Goal: Information Seeking & Learning: Learn about a topic

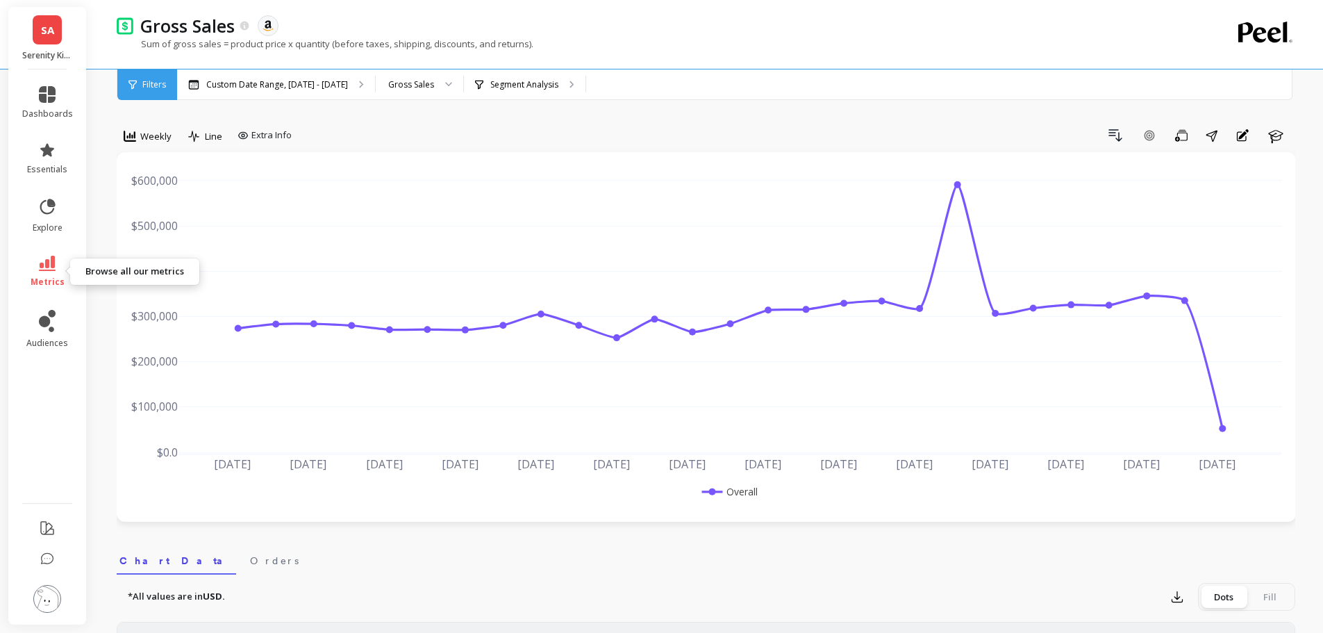
click at [44, 263] on icon at bounding box center [47, 263] width 17 height 15
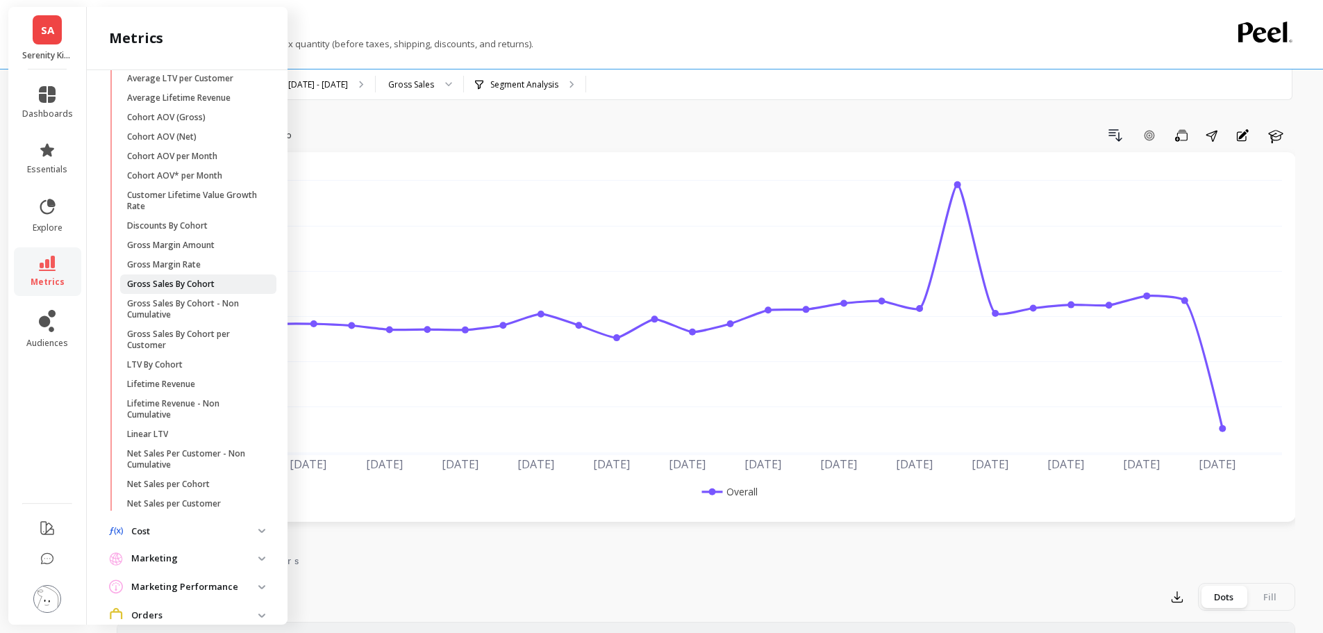
scroll to position [84, 0]
click at [173, 374] on link "Lifetime Revenue" at bounding box center [198, 383] width 156 height 19
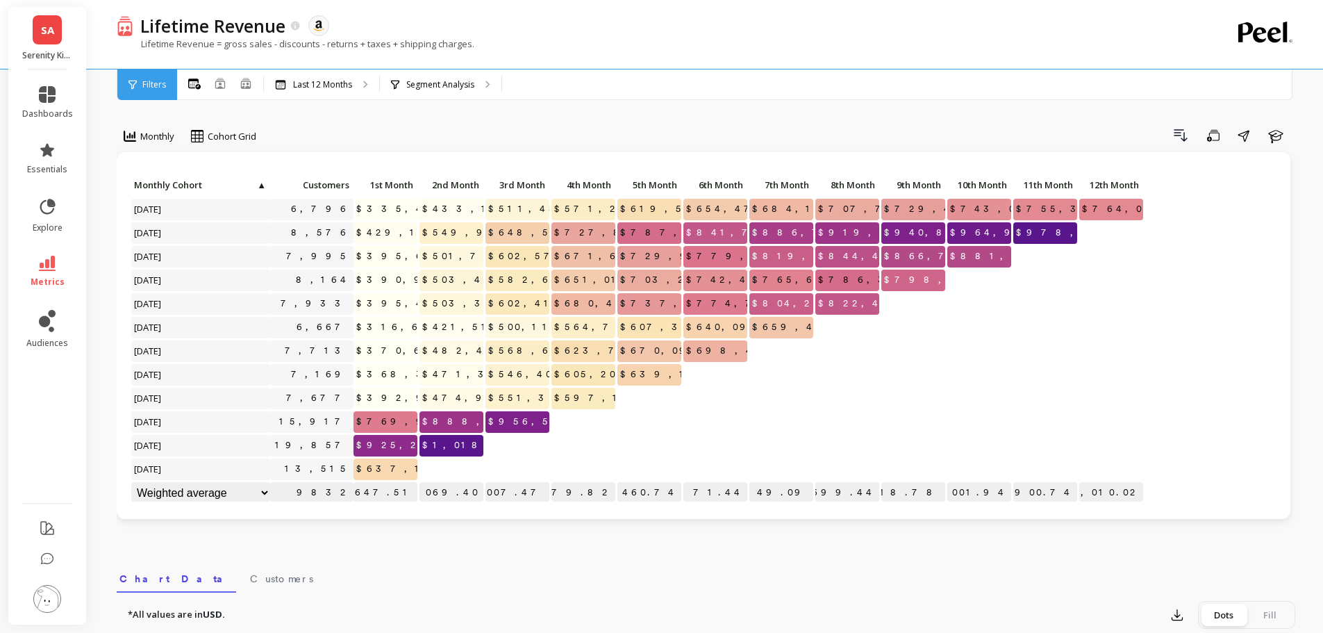
scroll to position [1, 0]
click at [53, 286] on span "metrics" at bounding box center [48, 281] width 34 height 11
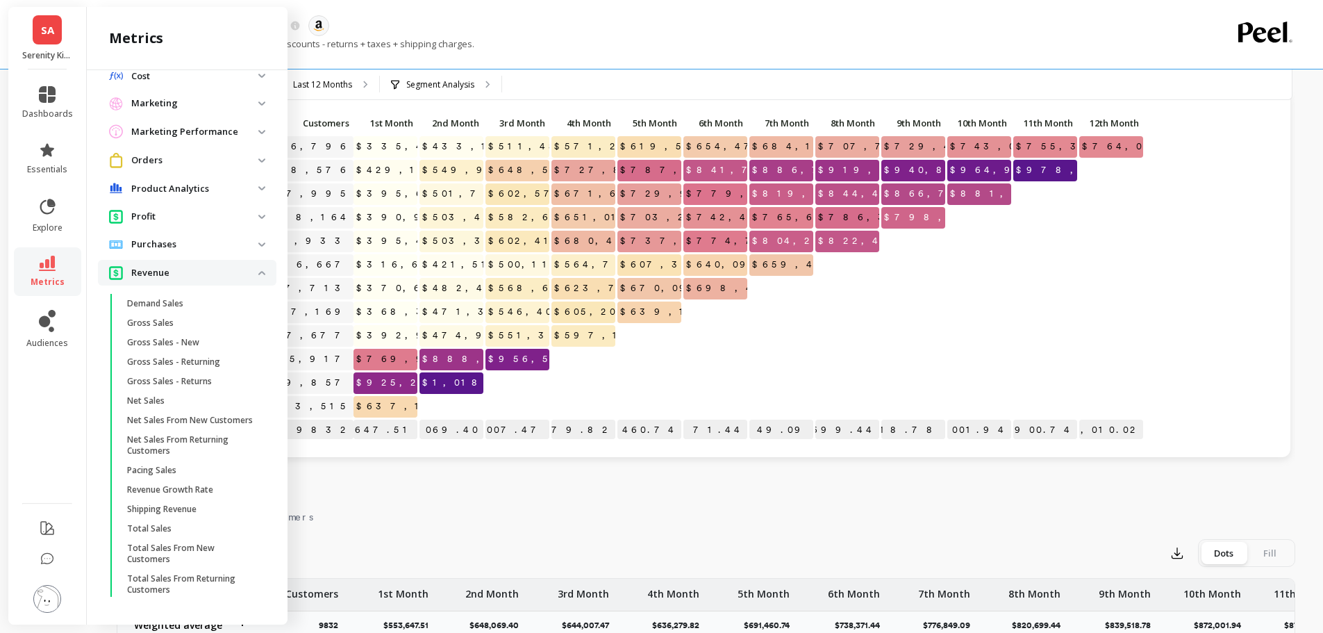
scroll to position [0, 0]
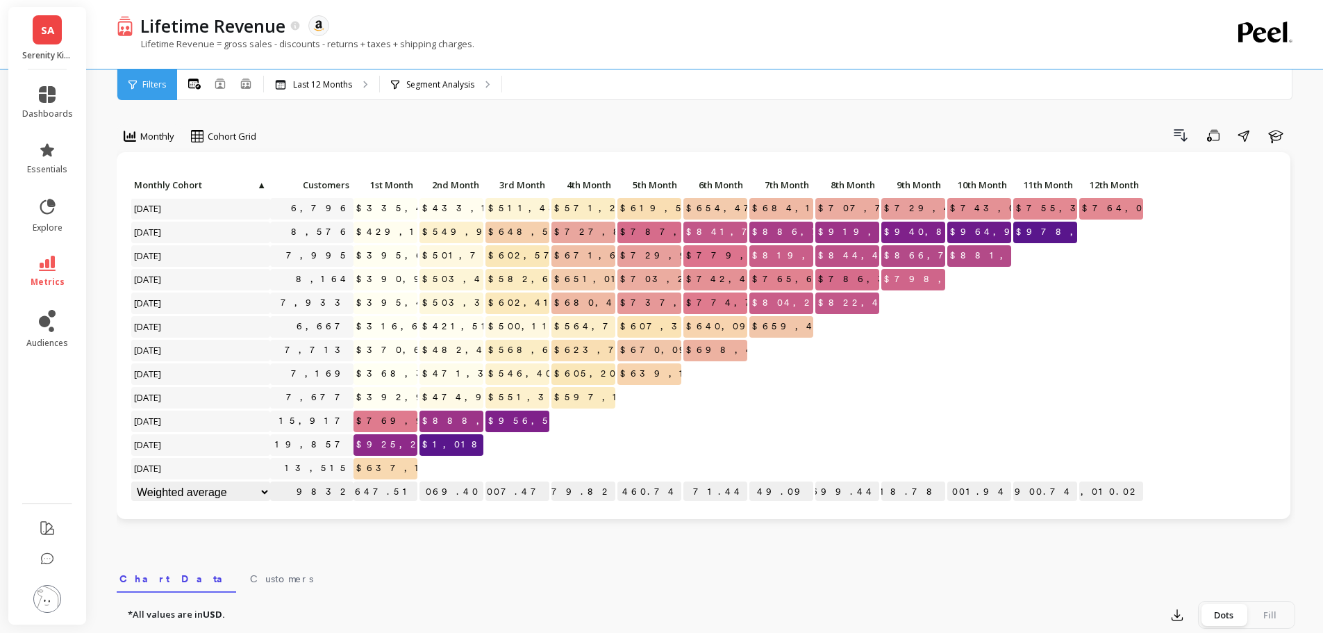
click at [452, 36] on div "Lifetime Revenue The data you are viewing comes from: Amazon Seller Central" at bounding box center [657, 26] width 1048 height 24
click at [56, 203] on icon at bounding box center [47, 206] width 19 height 19
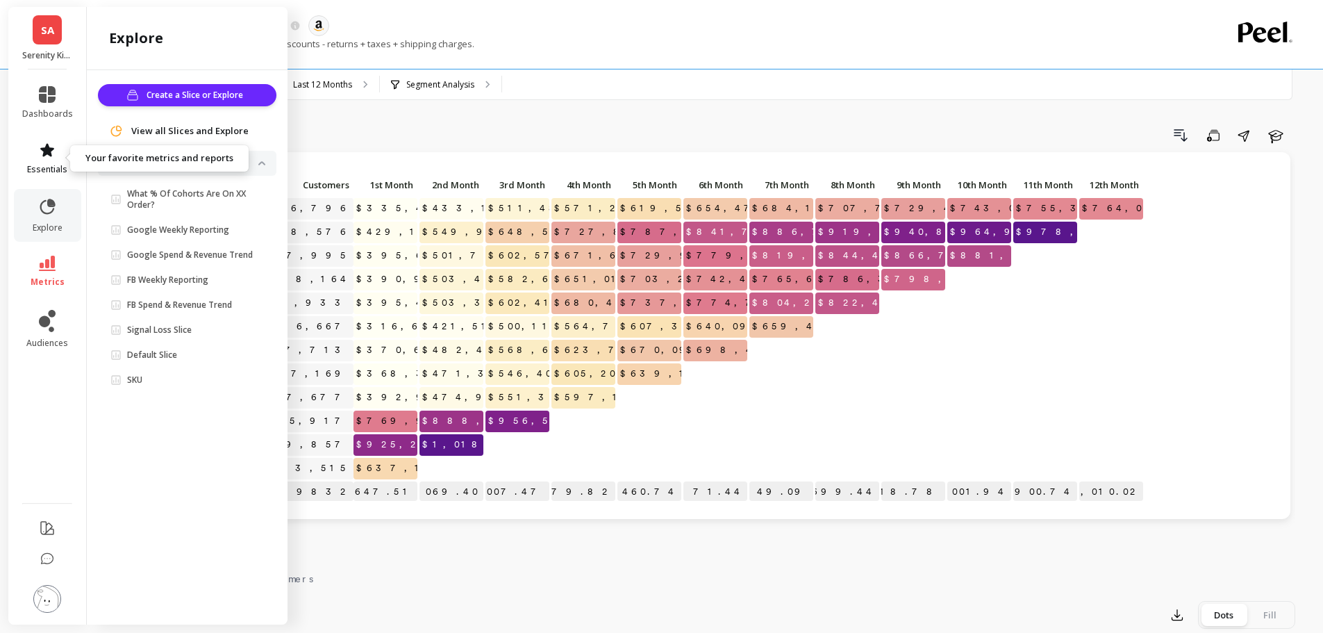
click at [41, 144] on icon at bounding box center [47, 150] width 17 height 17
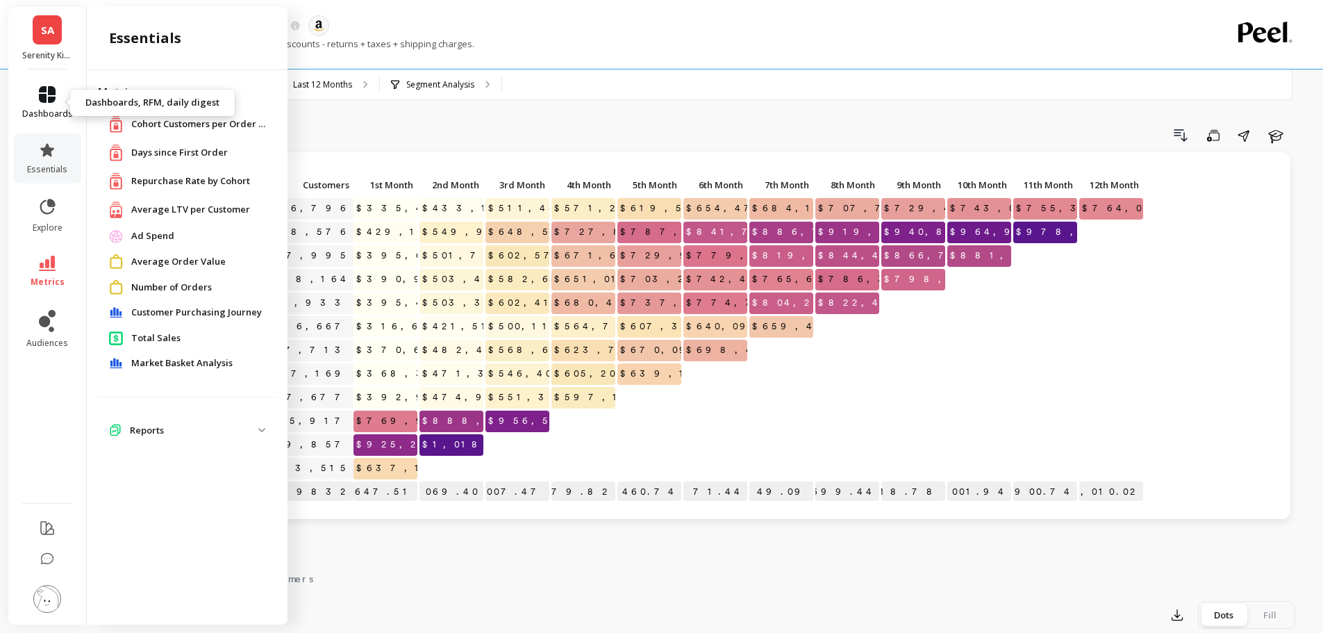
click at [47, 101] on icon at bounding box center [47, 94] width 17 height 17
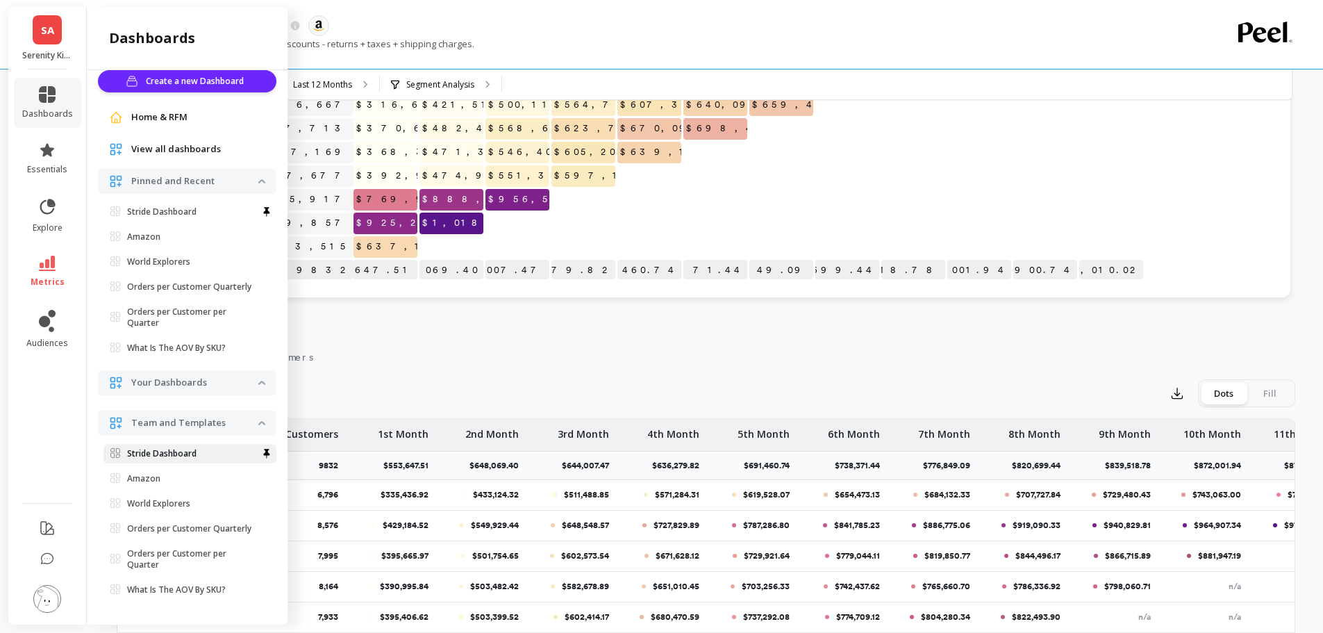
scroll to position [220, 0]
click at [47, 270] on icon at bounding box center [47, 263] width 17 height 15
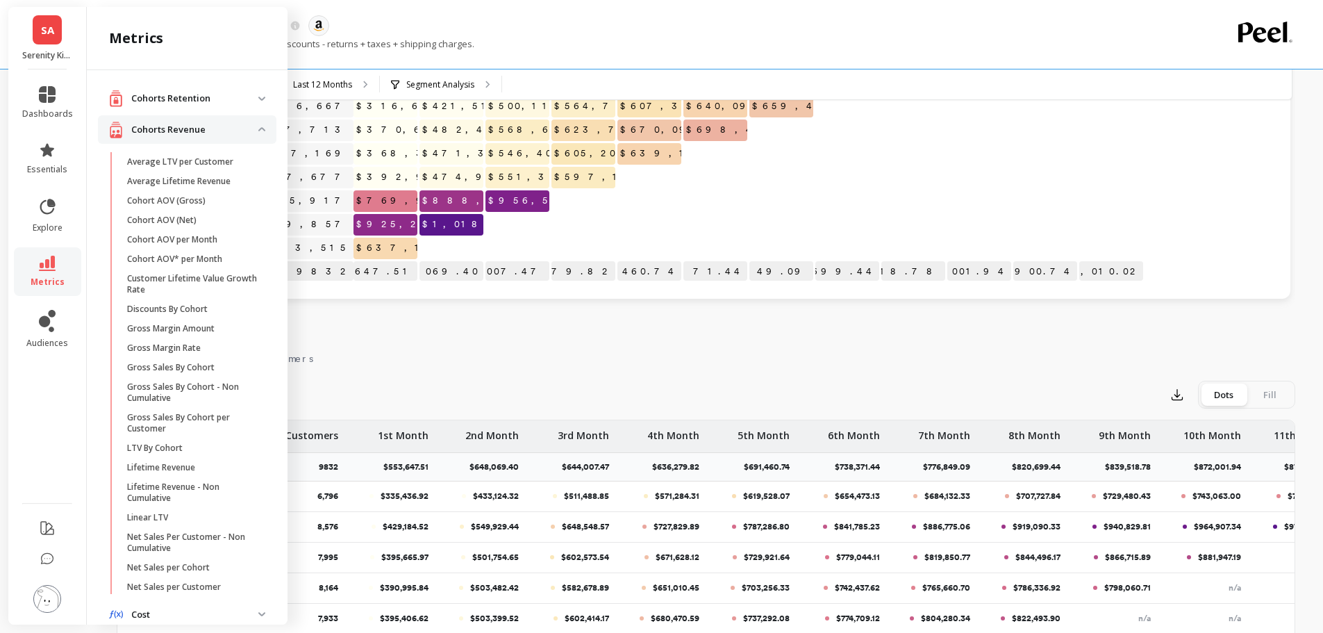
scroll to position [549, 0]
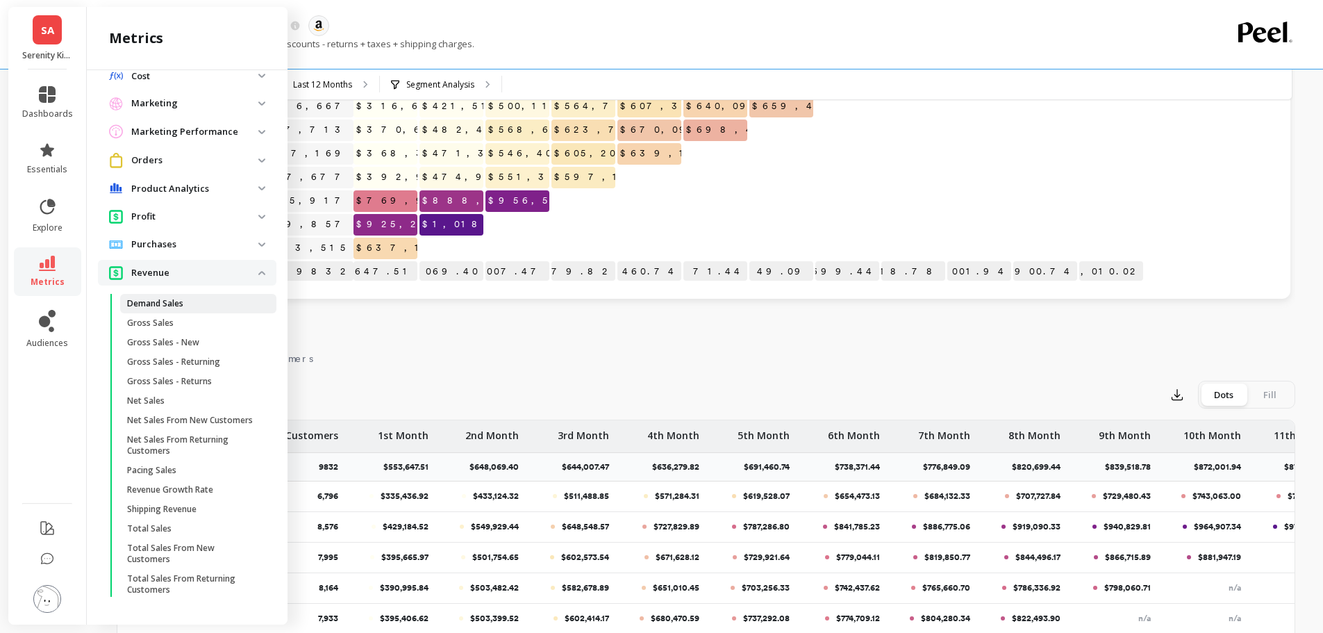
click at [176, 298] on p "Demand Sales" at bounding box center [155, 303] width 56 height 11
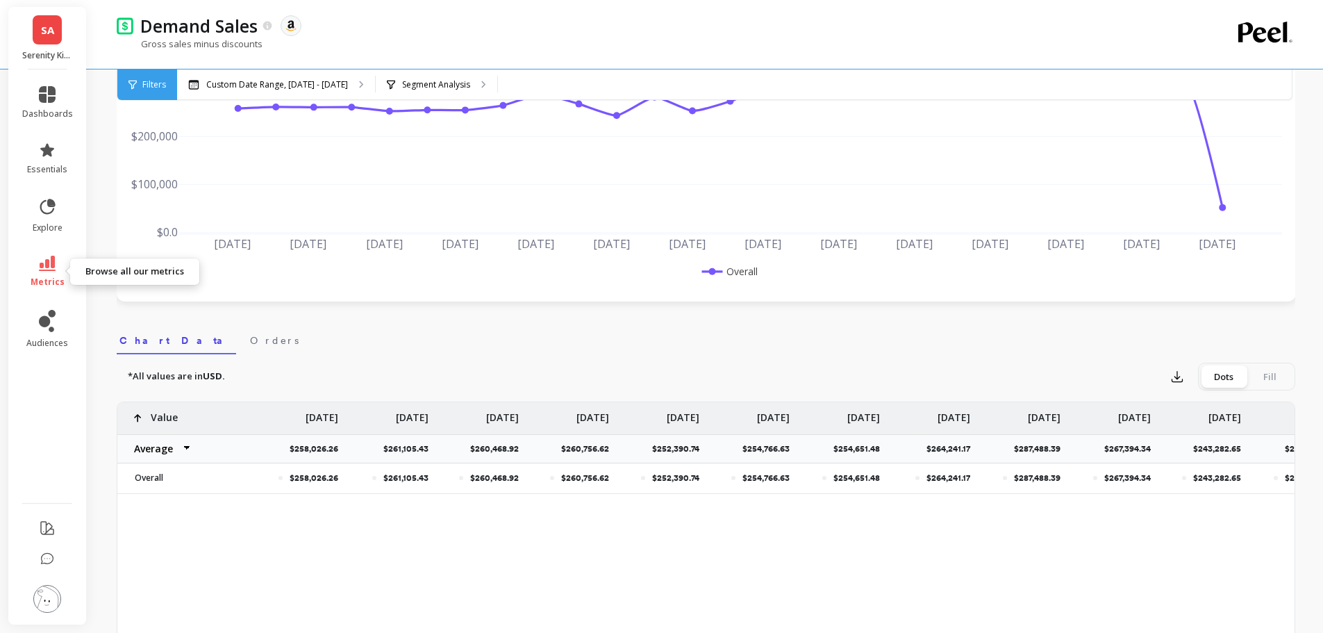
click at [47, 282] on span "metrics" at bounding box center [48, 281] width 34 height 11
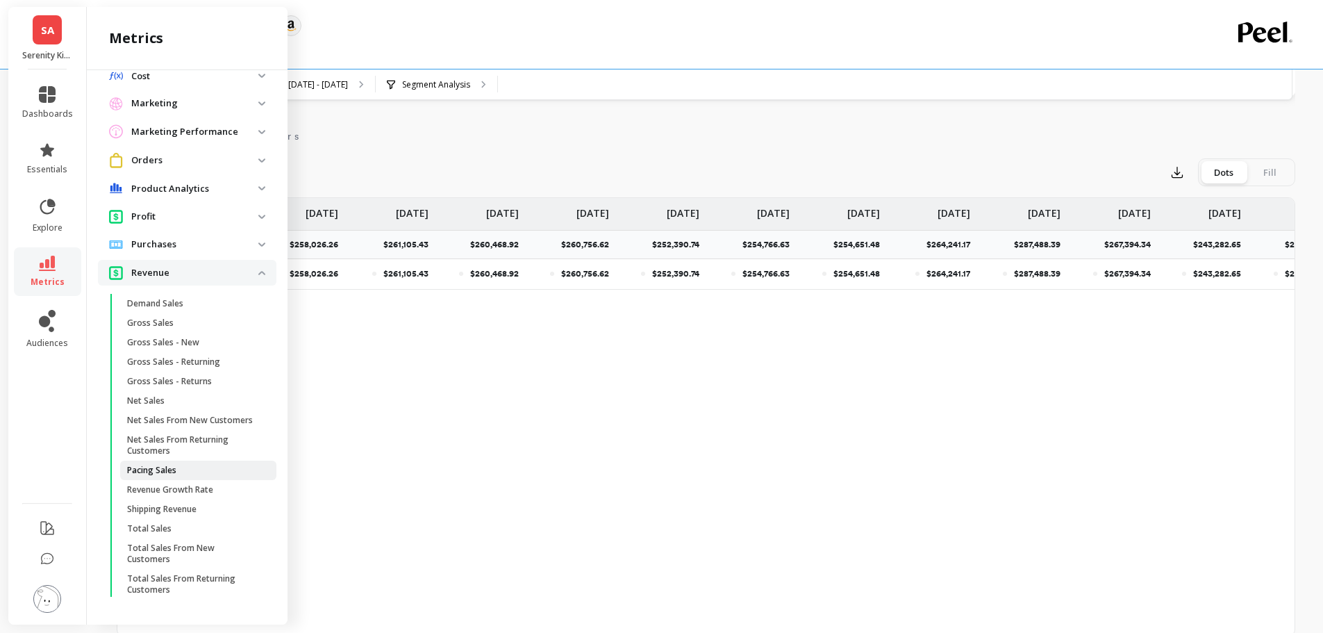
scroll to position [425, 0]
click at [206, 266] on p "Revenue" at bounding box center [194, 273] width 127 height 14
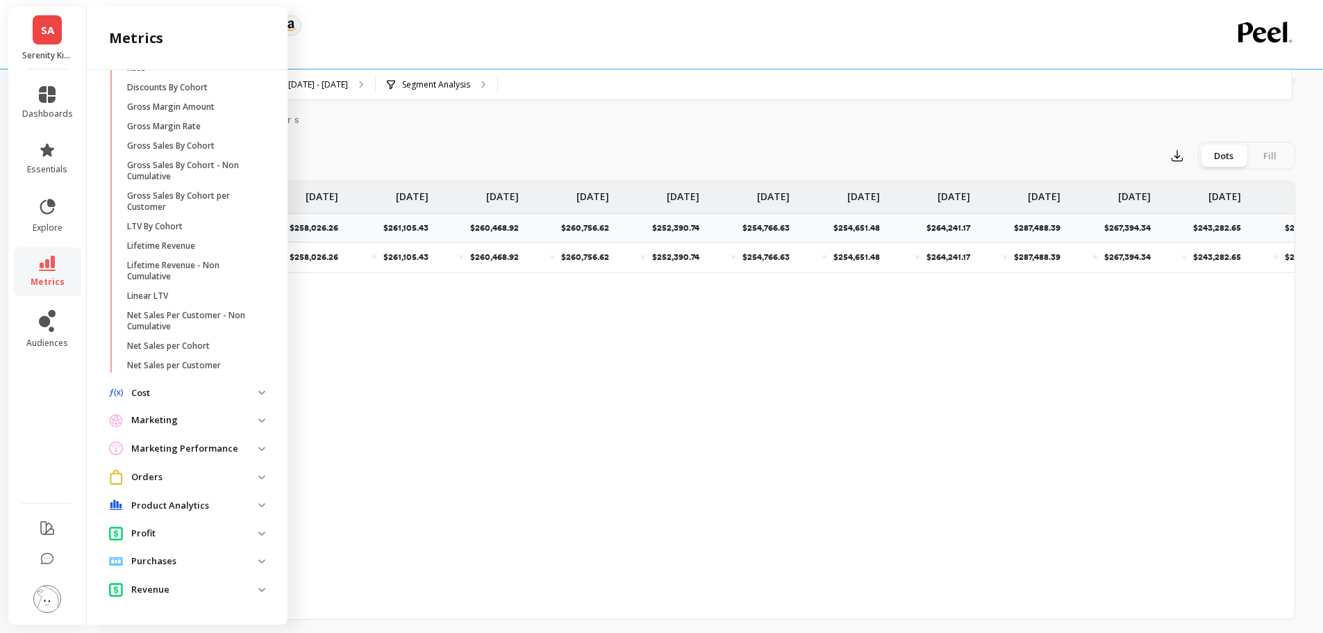
scroll to position [442, 0]
click at [253, 395] on span "Cost" at bounding box center [187, 393] width 178 height 25
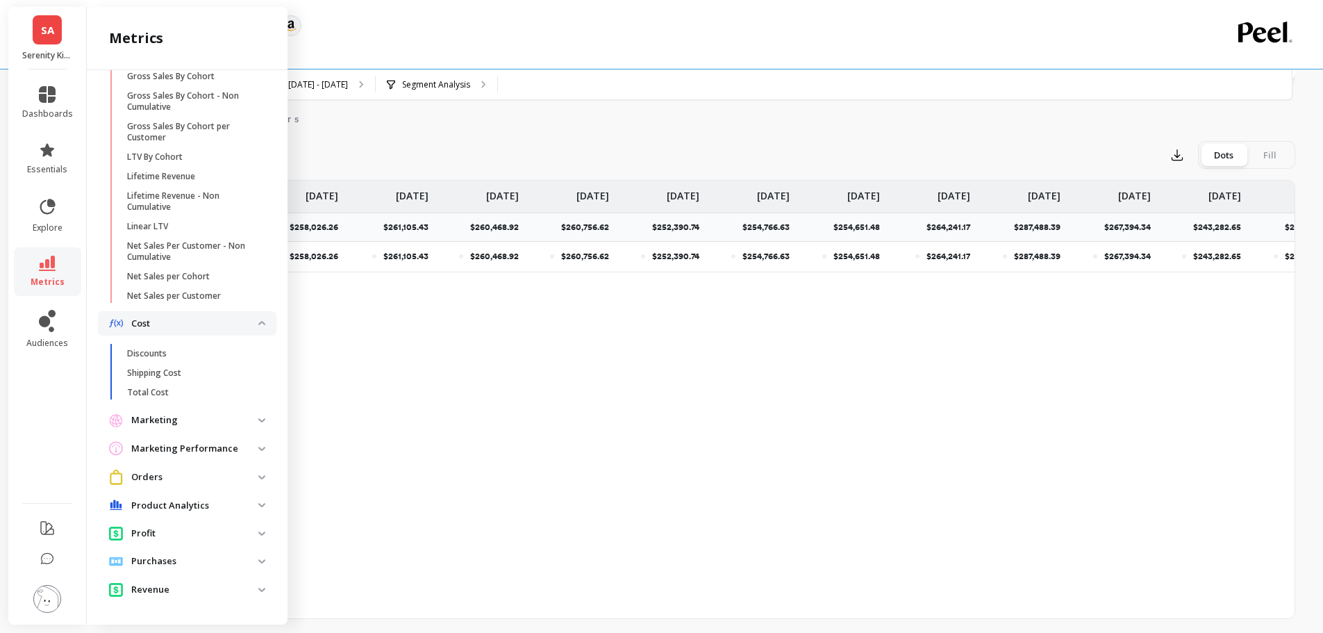
click at [241, 448] on p "Marketing Performance" at bounding box center [194, 449] width 127 height 14
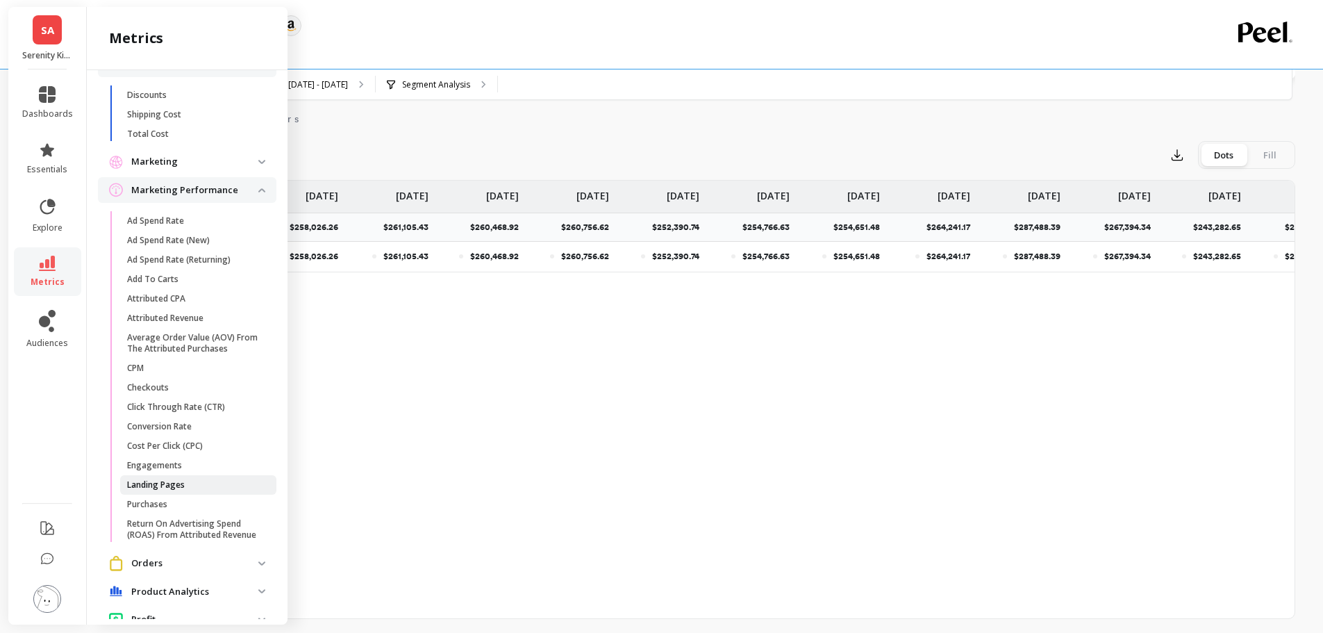
scroll to position [635, 0]
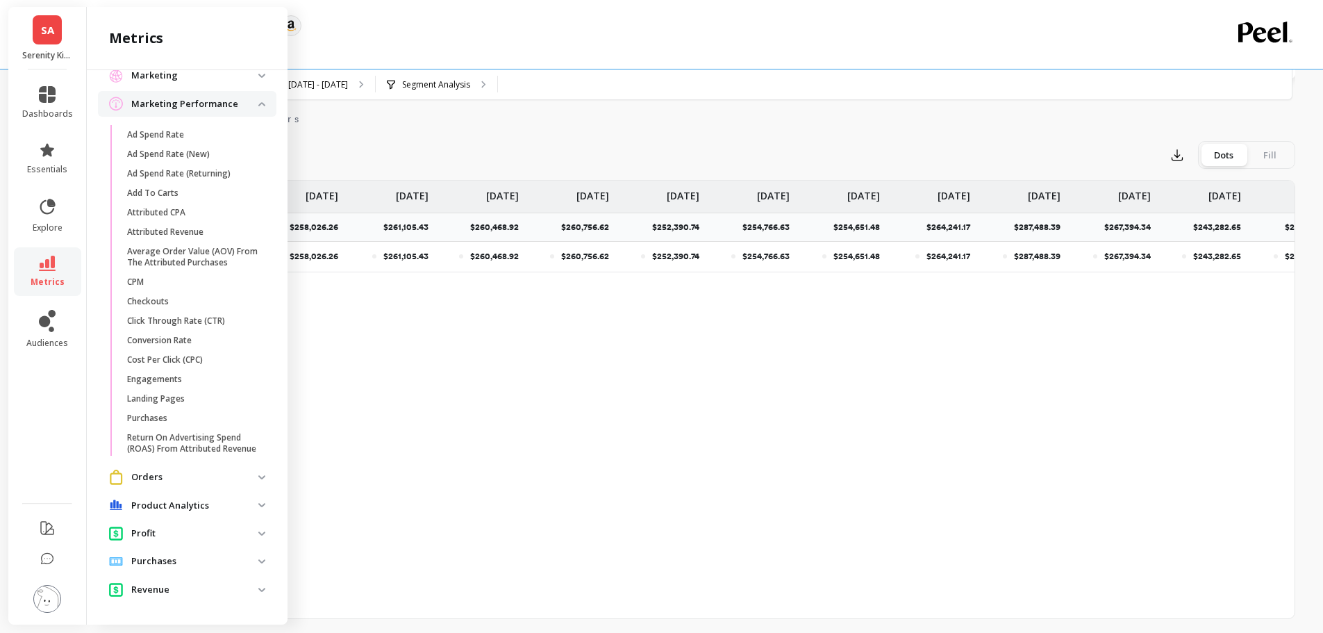
click at [237, 508] on p "Product Analytics" at bounding box center [194, 506] width 127 height 14
click at [235, 483] on p "Orders" at bounding box center [194, 477] width 127 height 14
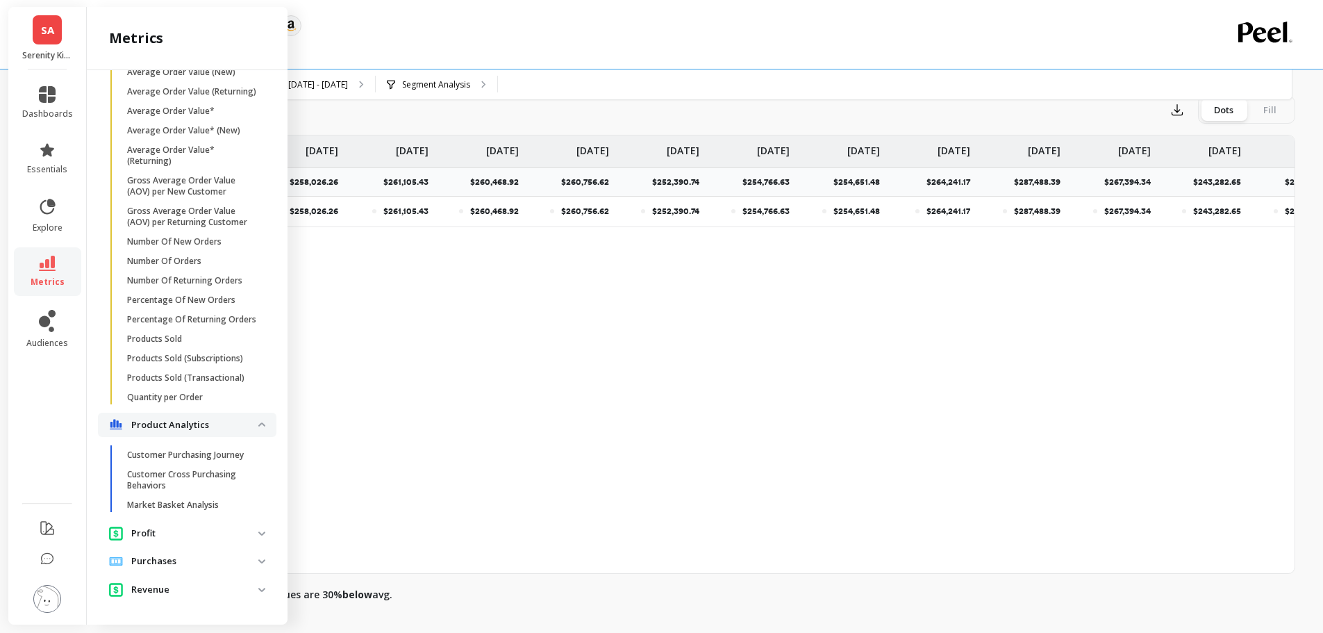
scroll to position [488, 0]
click at [215, 561] on p "Purchases" at bounding box center [194, 561] width 127 height 14
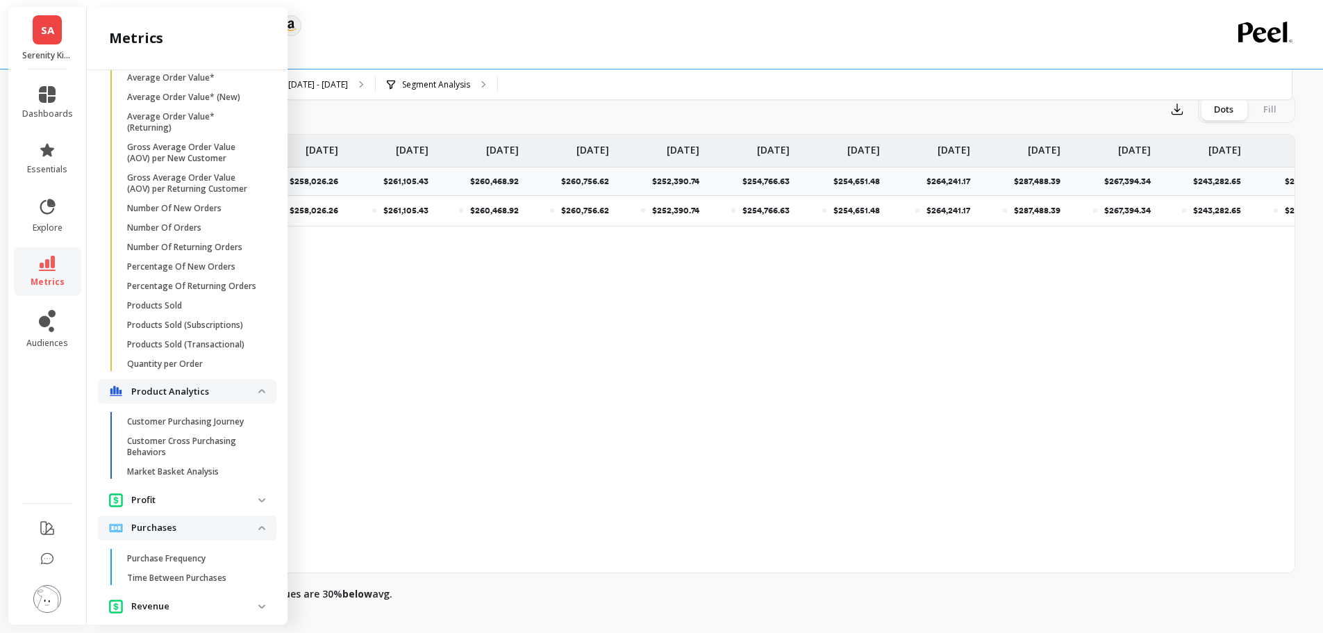
scroll to position [1263, 0]
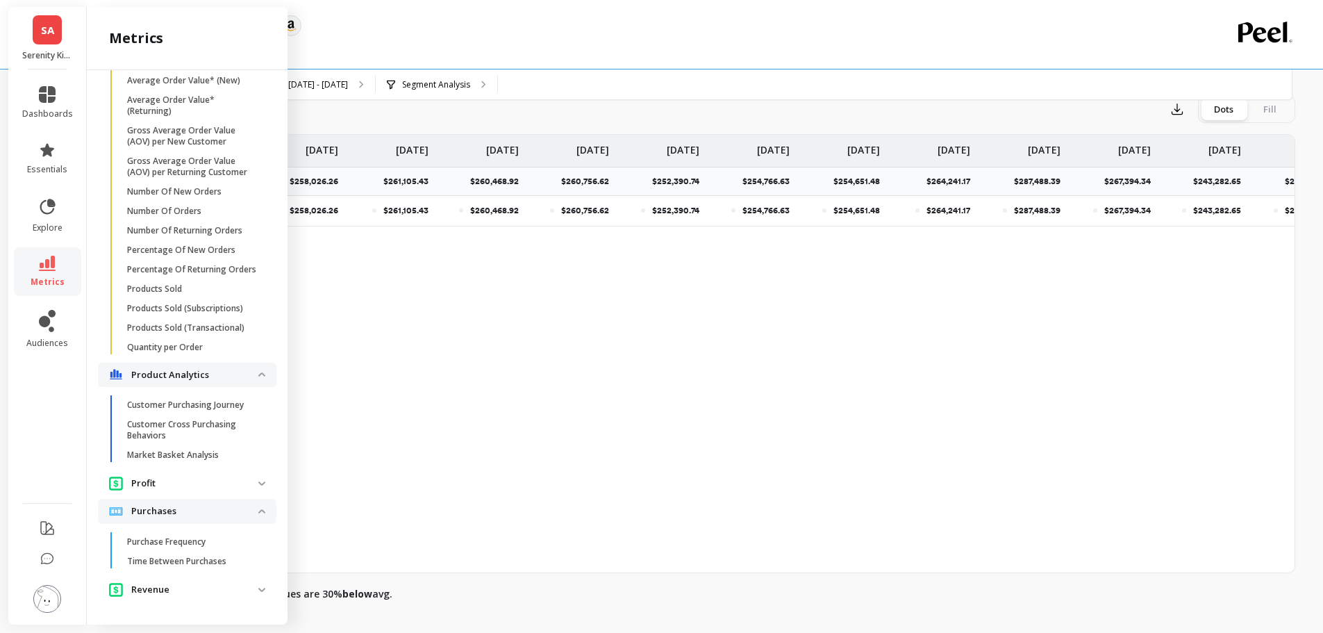
click at [206, 584] on p "Revenue" at bounding box center [194, 590] width 127 height 14
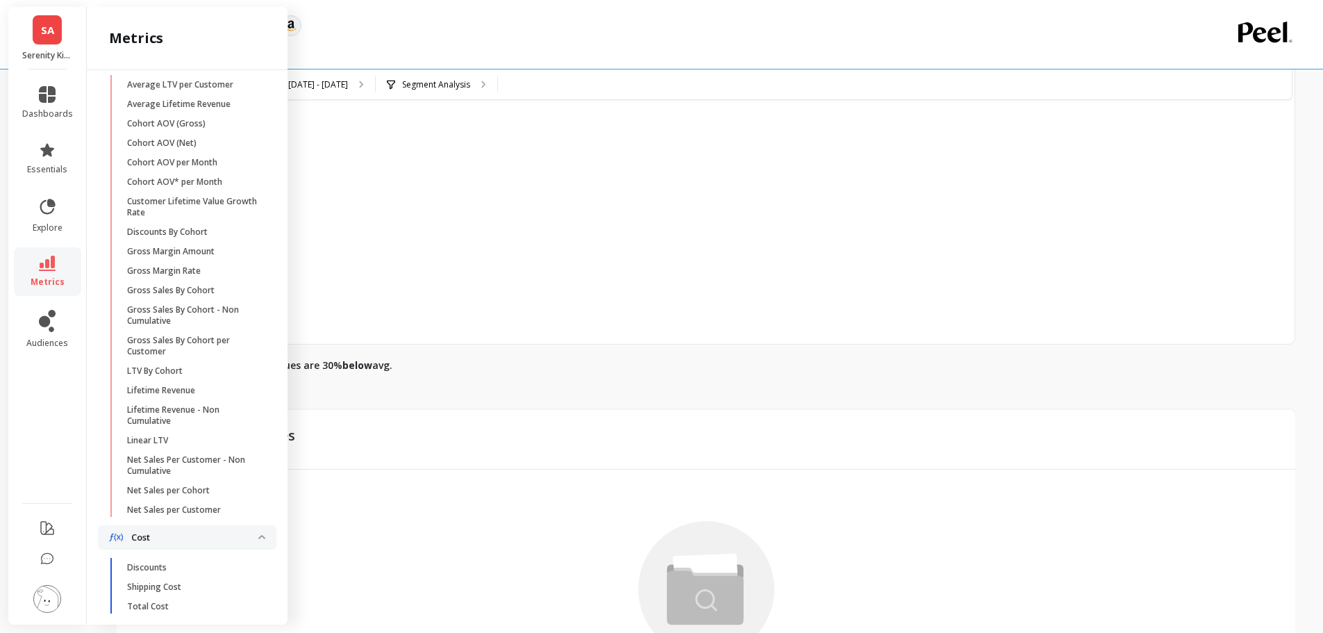
scroll to position [0, 0]
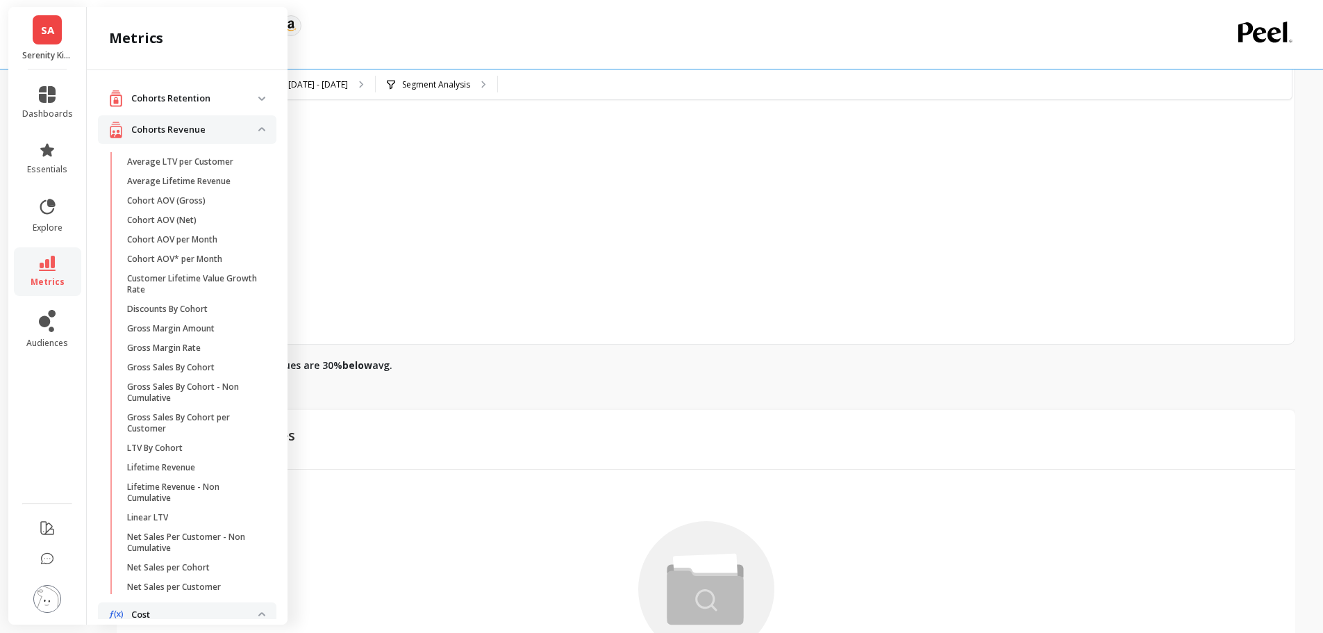
click at [201, 101] on p "Cohorts Retention" at bounding box center [194, 99] width 127 height 14
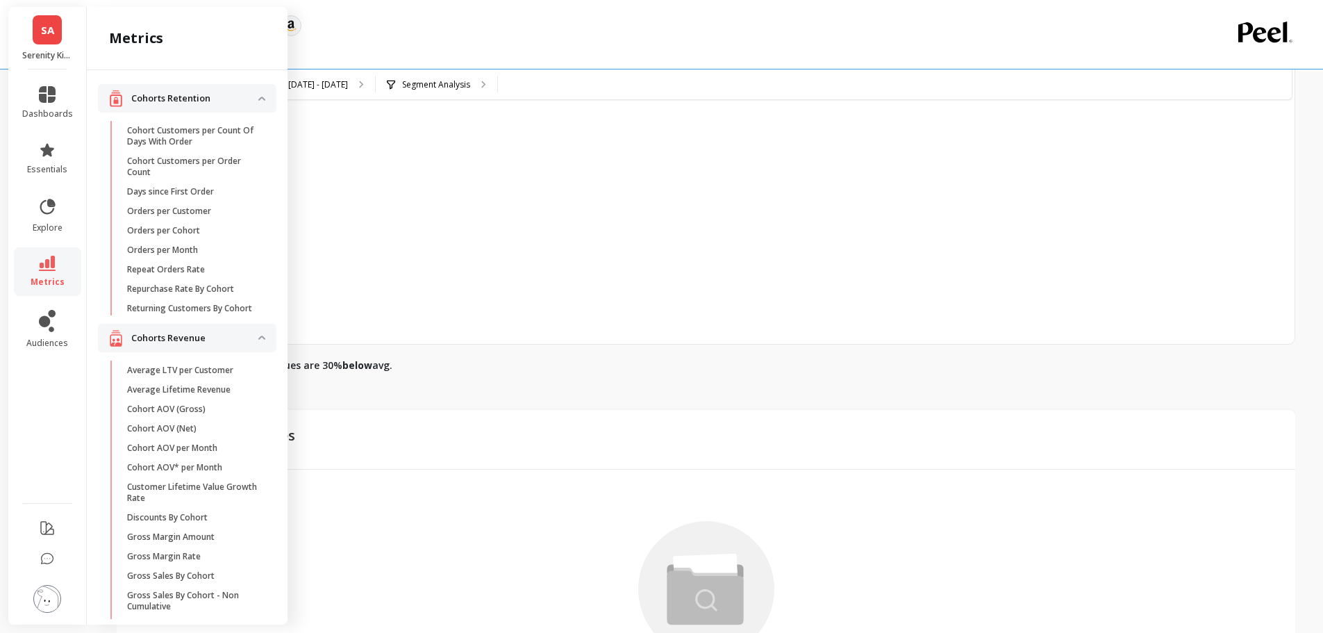
click at [44, 32] on span "SA" at bounding box center [47, 30] width 13 height 16
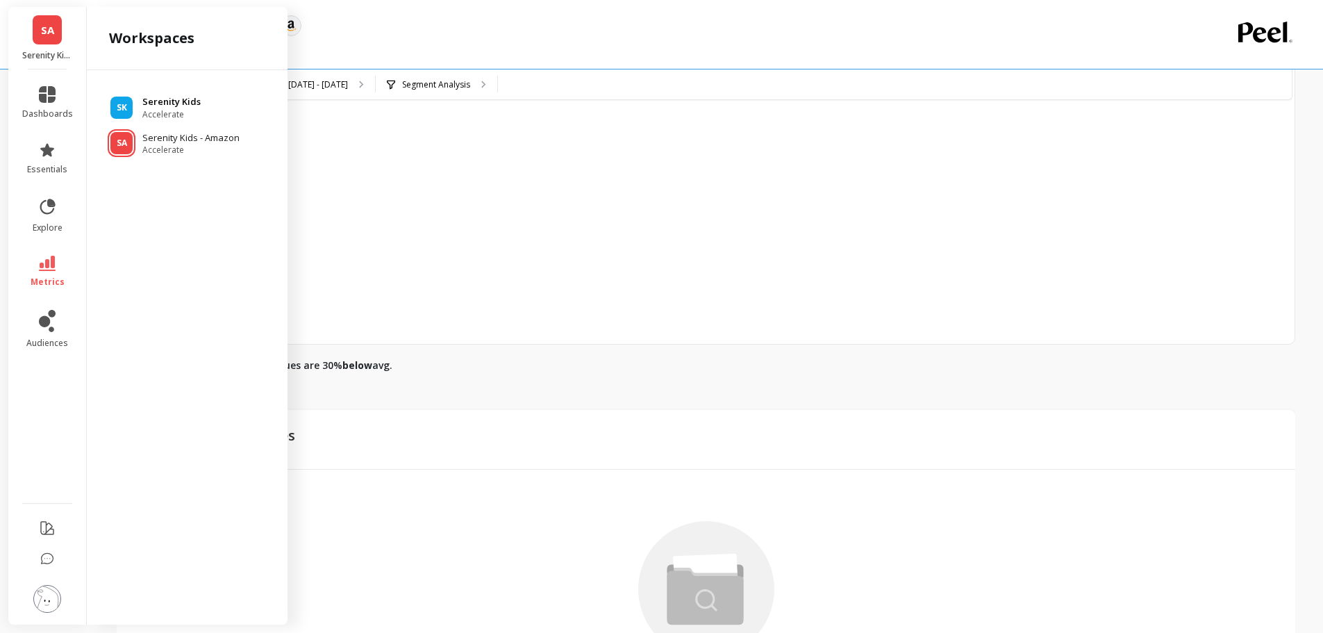
click at [141, 103] on div "SK Serenity Kids Accelerate" at bounding box center [187, 107] width 178 height 25
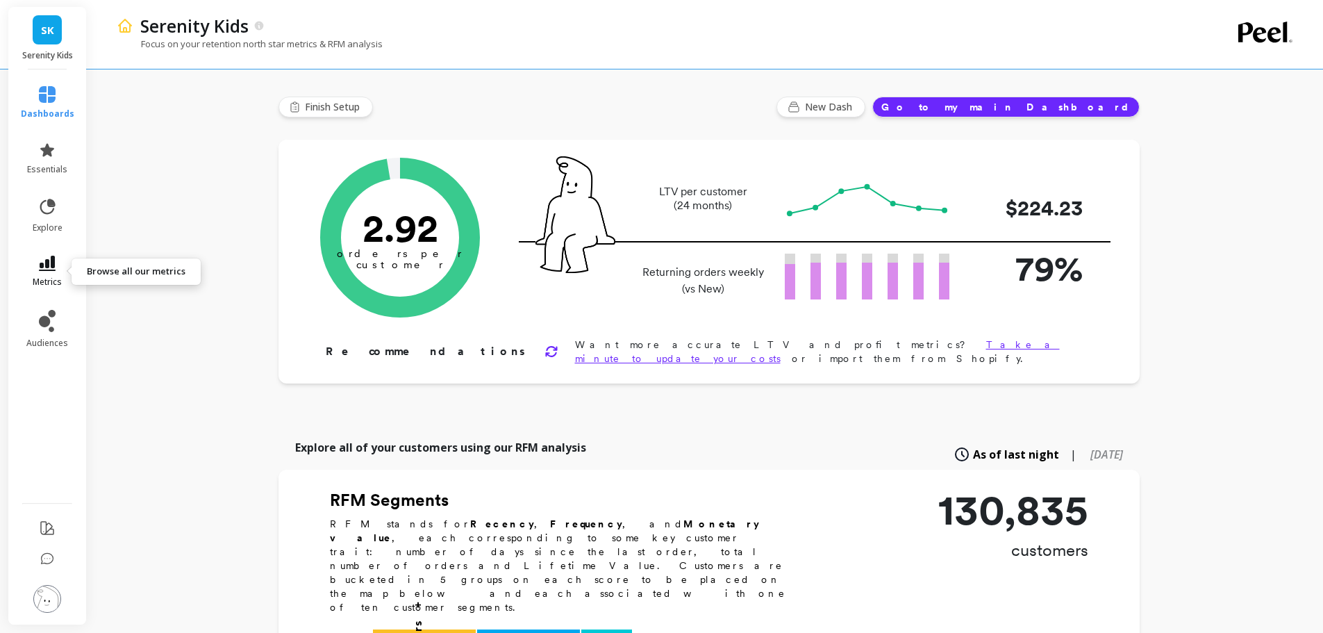
click at [50, 284] on span "metrics" at bounding box center [47, 281] width 29 height 11
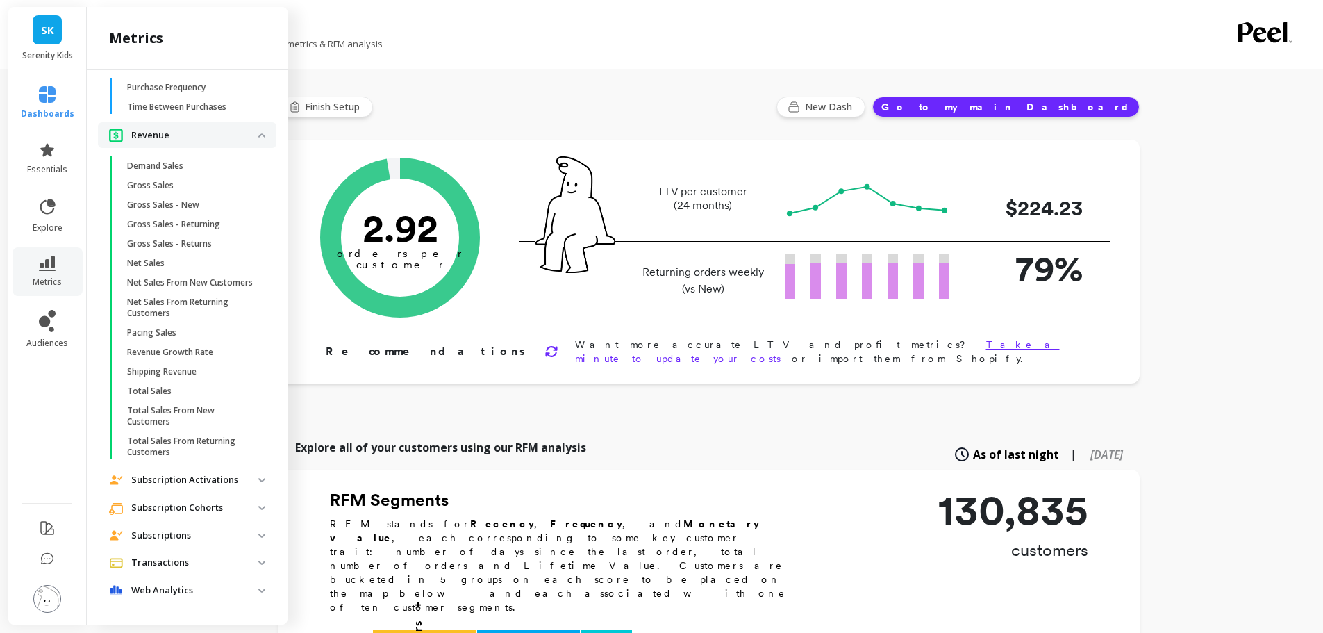
scroll to position [2570, 0]
click at [215, 506] on p "Subscription Cohorts" at bounding box center [194, 508] width 127 height 14
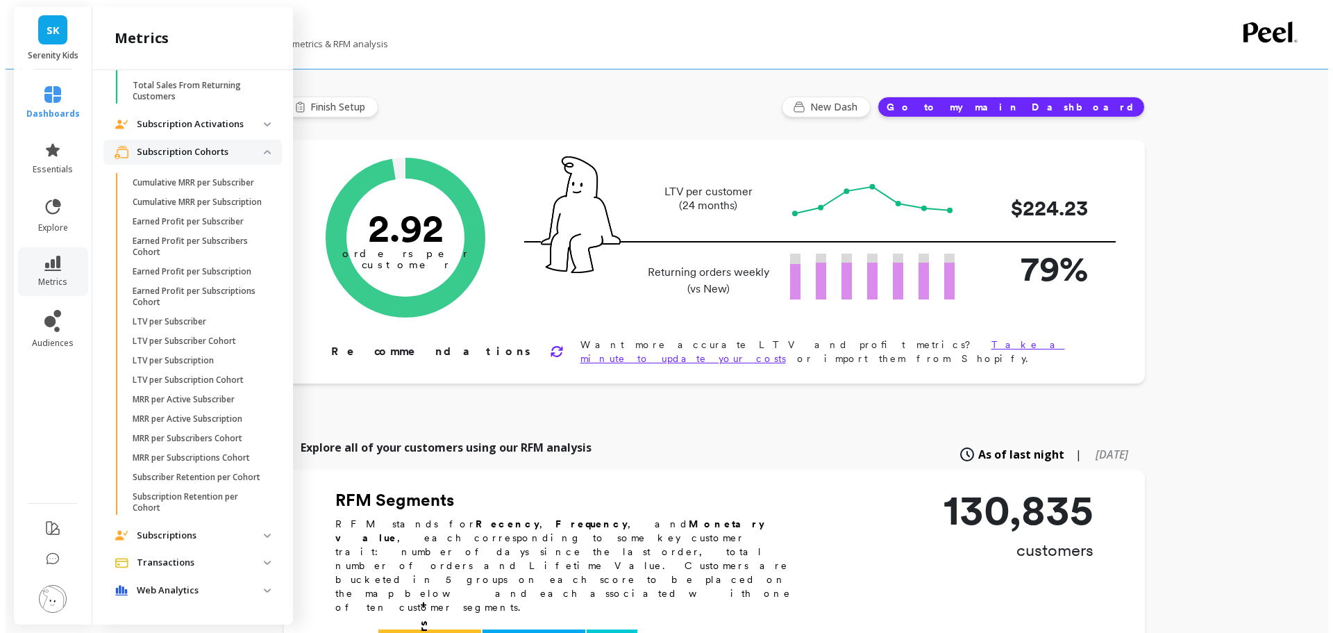
scroll to position [2940, 0]
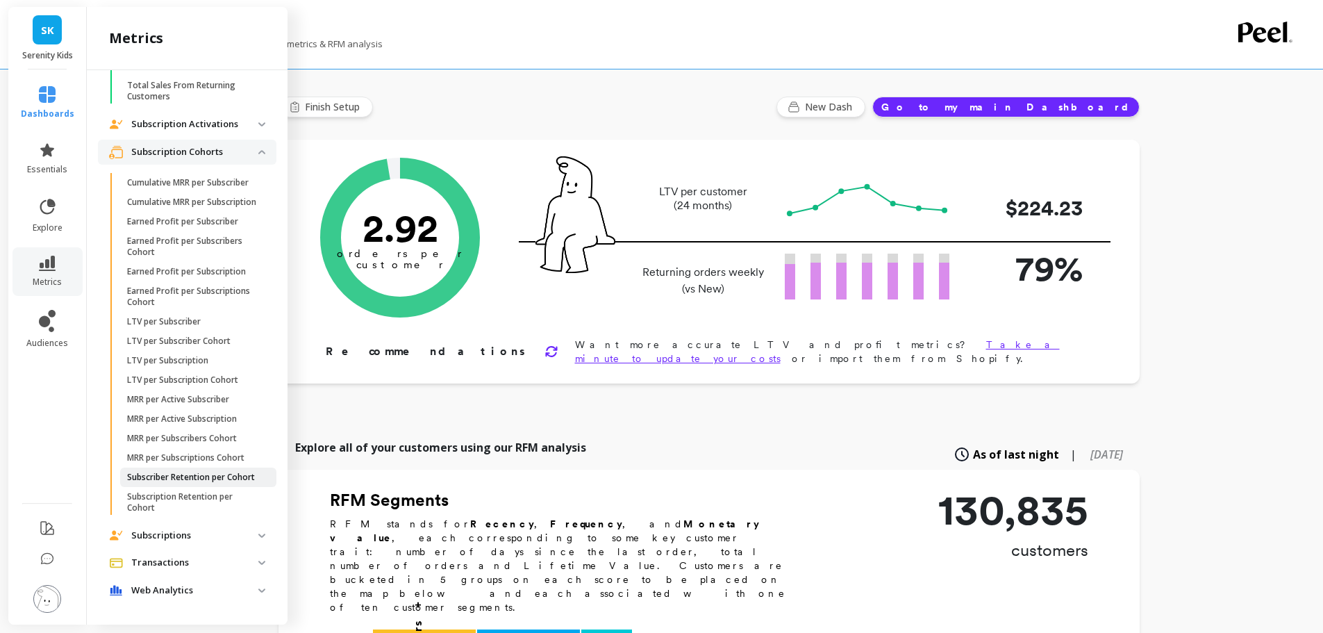
click at [214, 483] on p "Subscriber Retention per Cohort" at bounding box center [191, 477] width 128 height 11
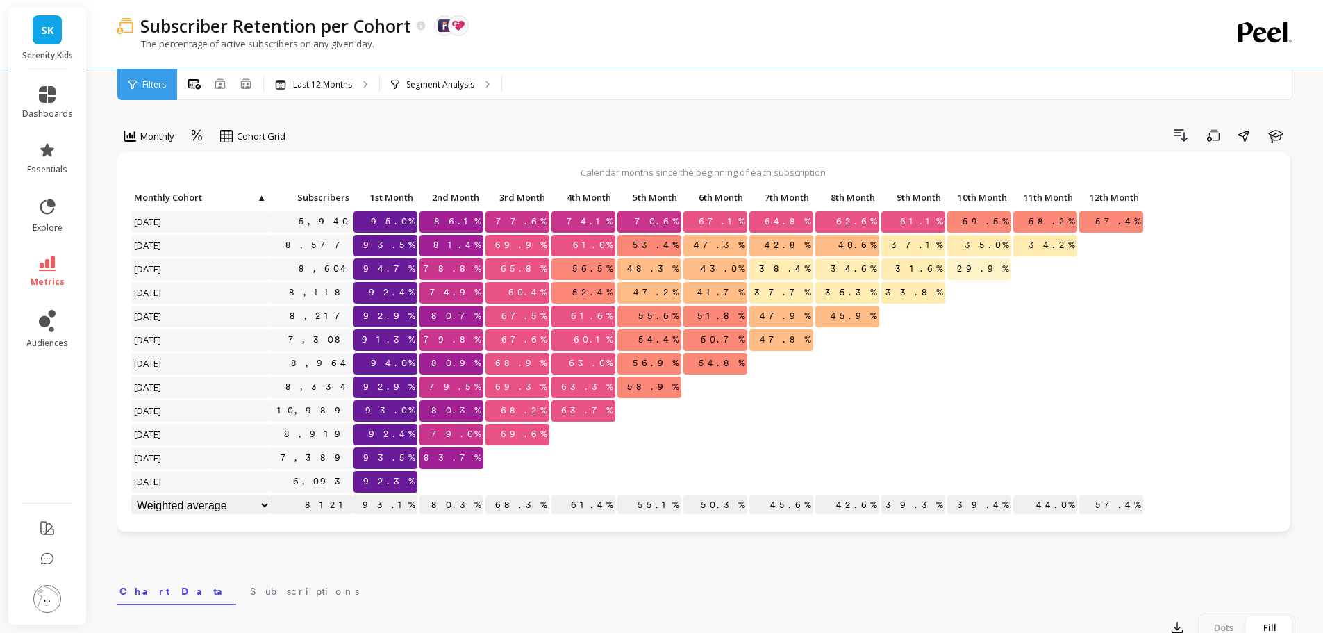
scroll to position [1, 0]
click at [48, 31] on span "SK" at bounding box center [47, 30] width 13 height 16
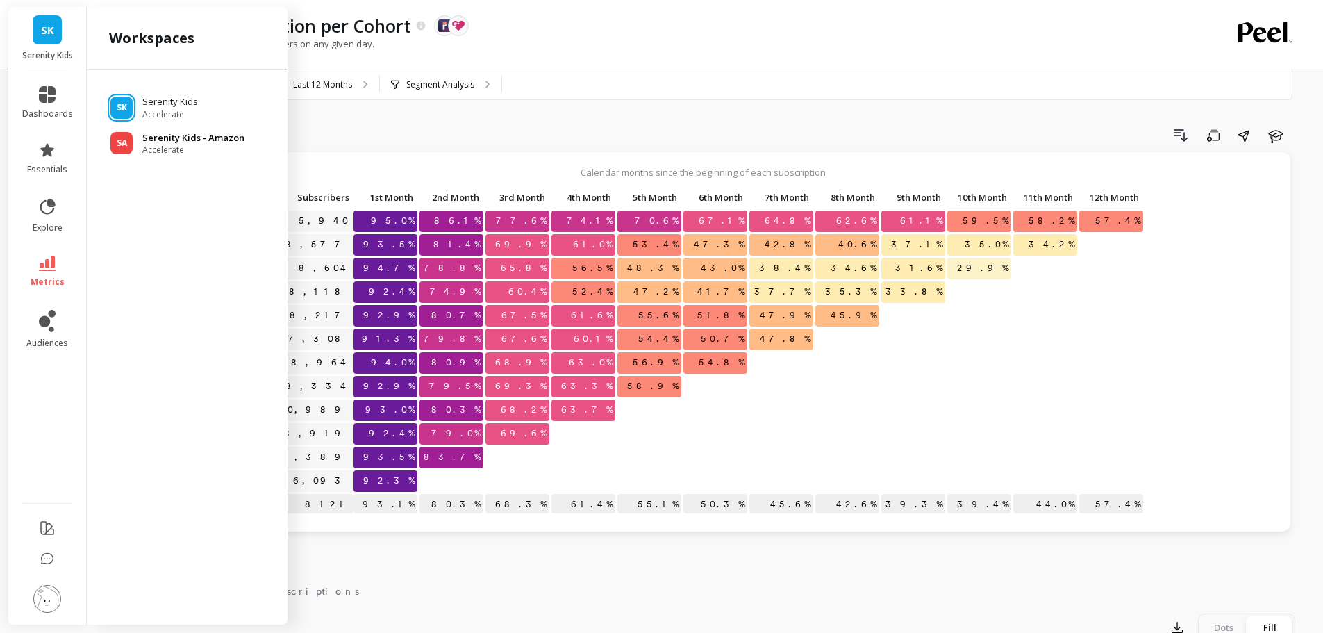
click at [121, 141] on span "SA" at bounding box center [122, 143] width 10 height 11
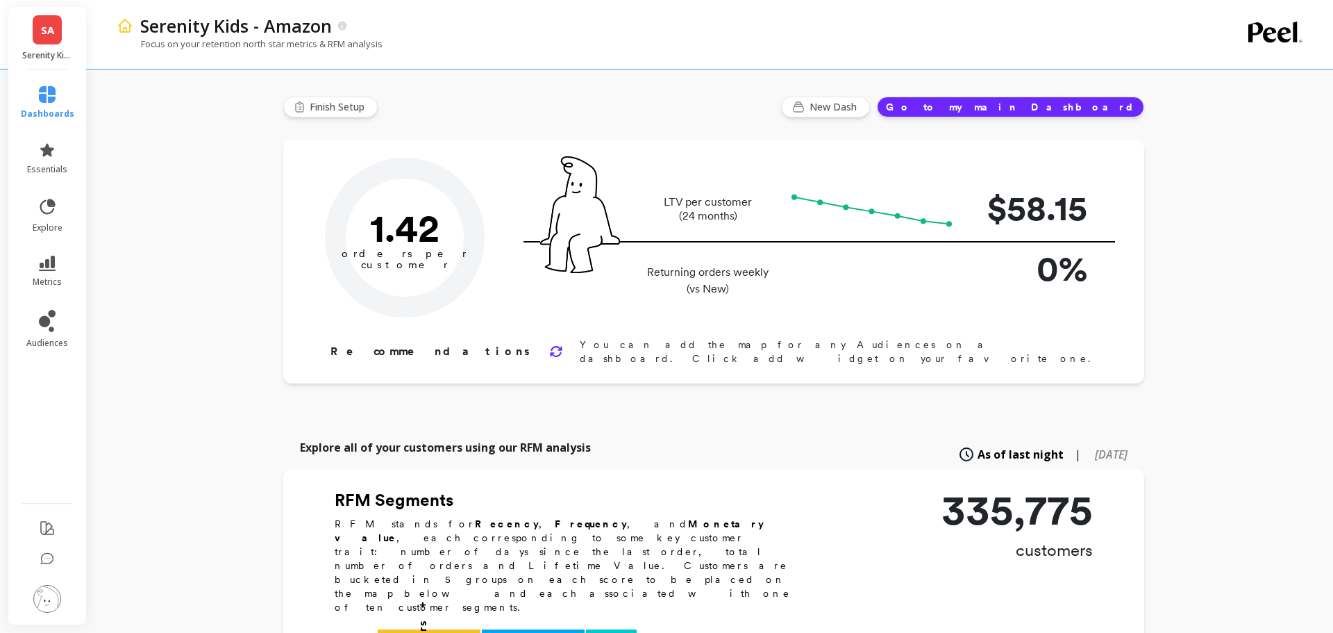
type input "Champions"
type input "19846"
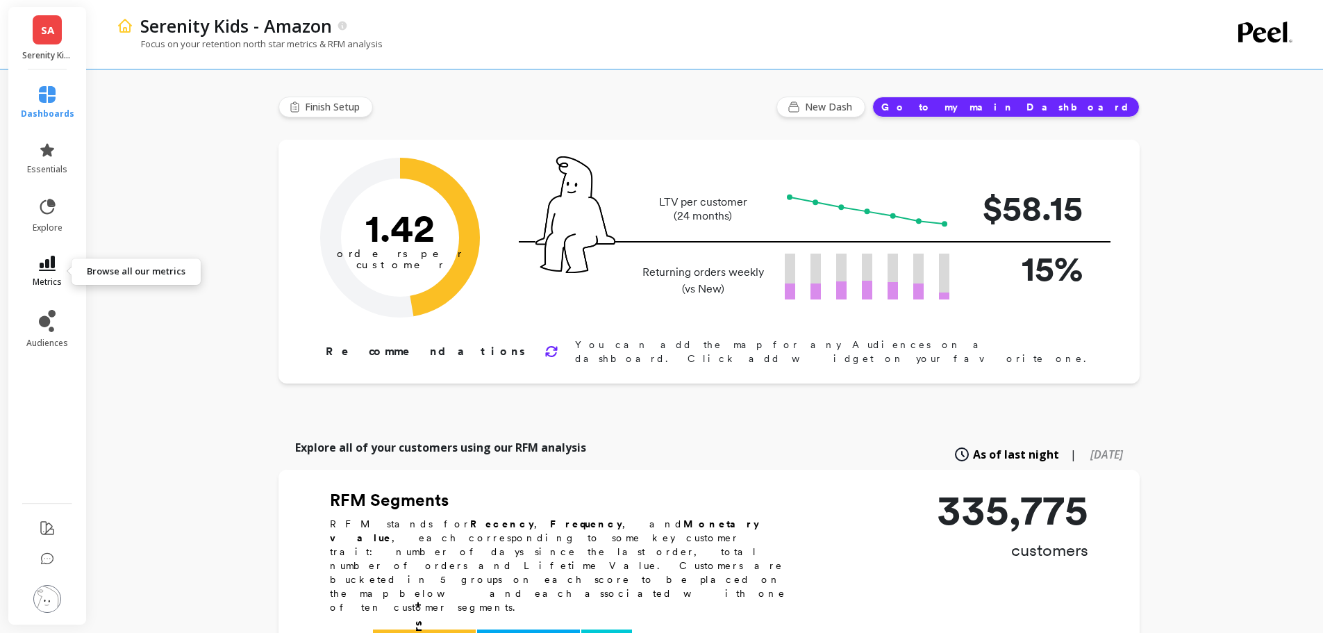
click at [45, 281] on span "metrics" at bounding box center [47, 281] width 29 height 11
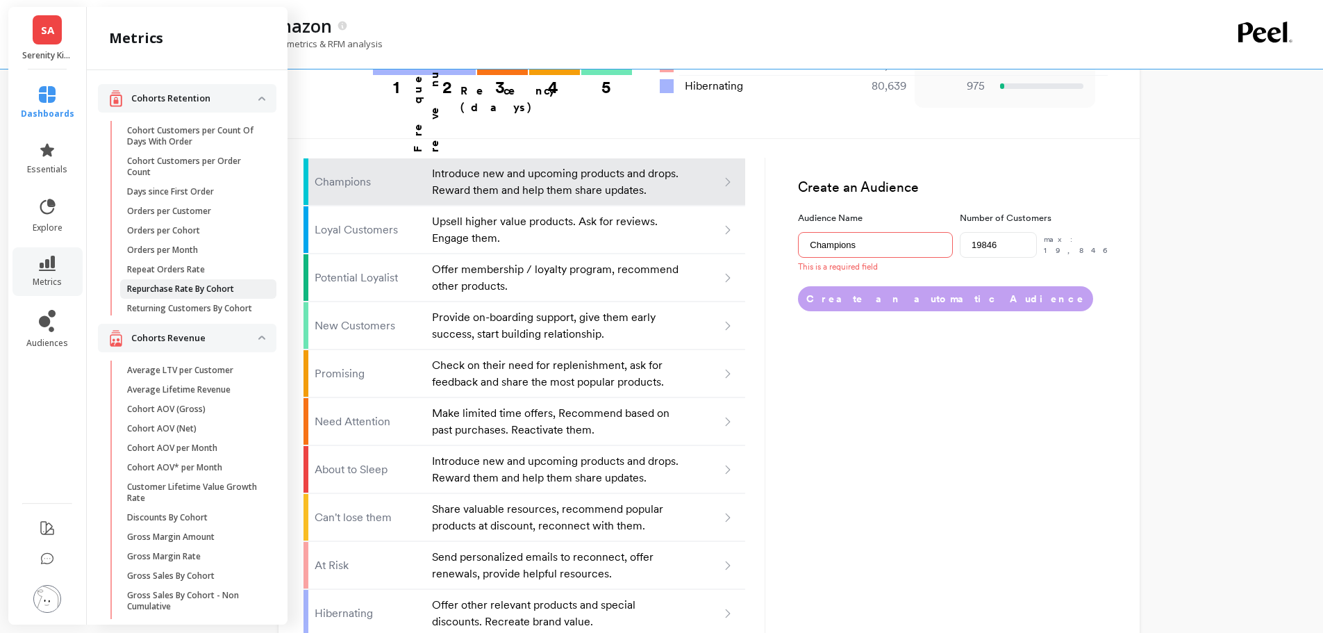
click at [174, 288] on p "Repurchase Rate By Cohort" at bounding box center [180, 288] width 107 height 11
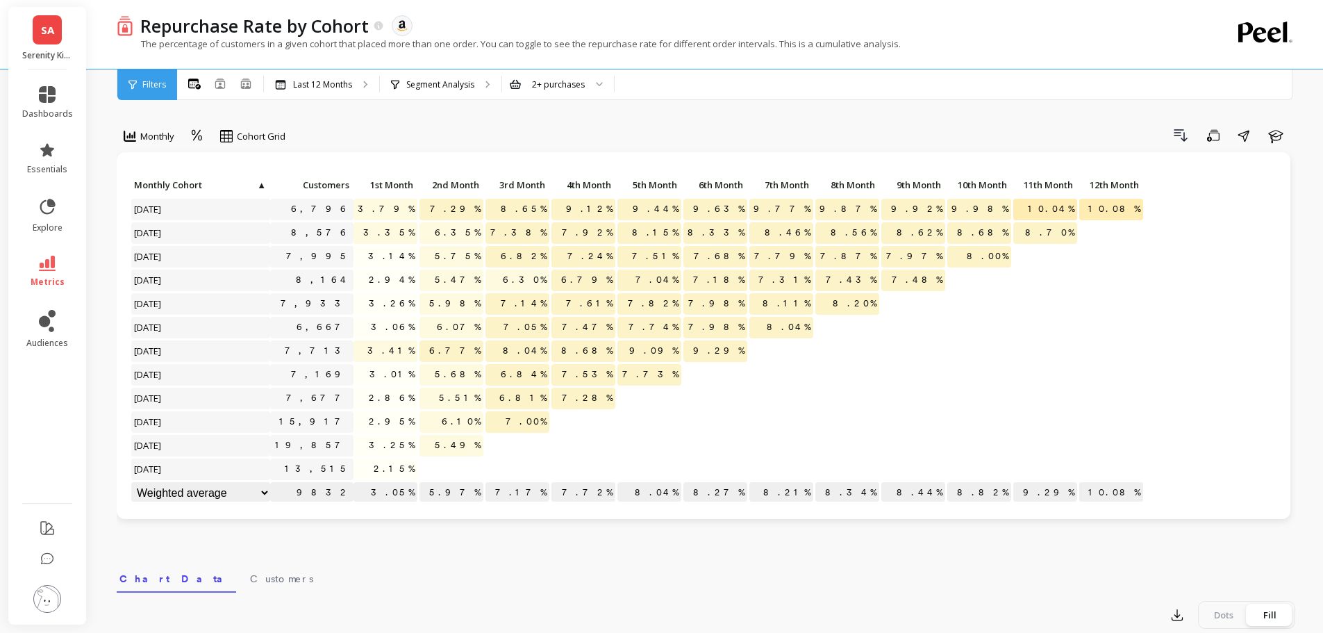
click at [39, 27] on link "SA" at bounding box center [47, 29] width 29 height 29
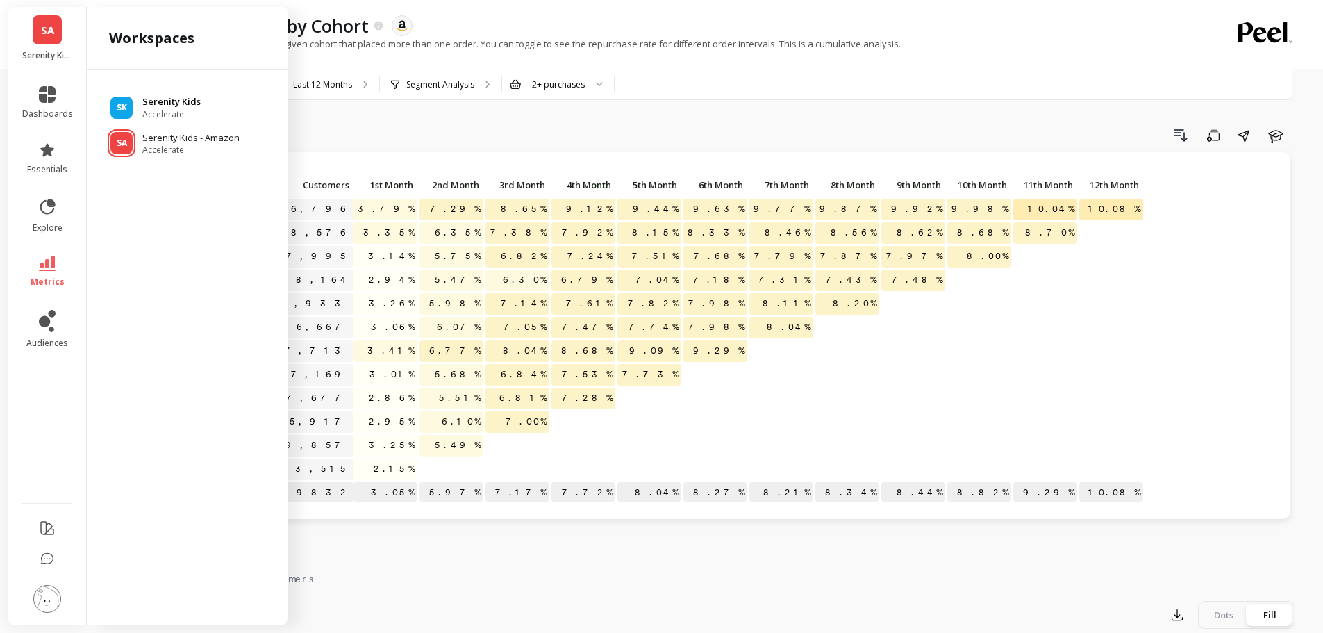
click at [156, 114] on span "Accelerate" at bounding box center [171, 114] width 58 height 11
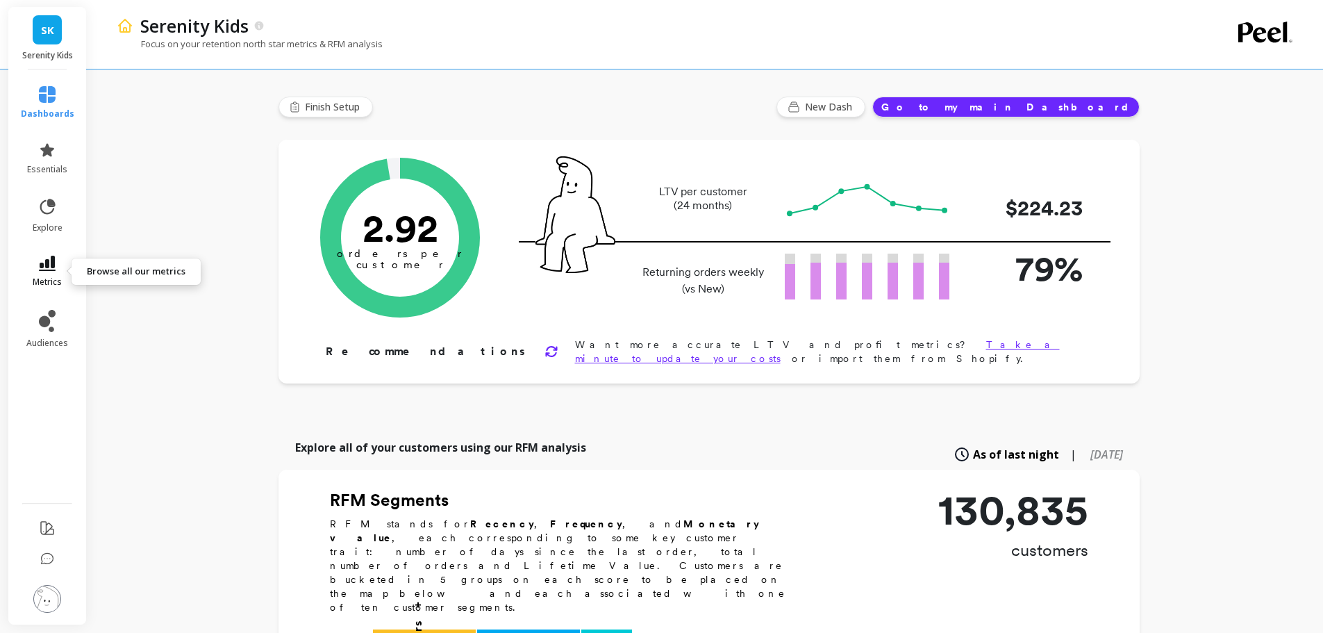
click at [30, 271] on link "metrics" at bounding box center [47, 272] width 53 height 32
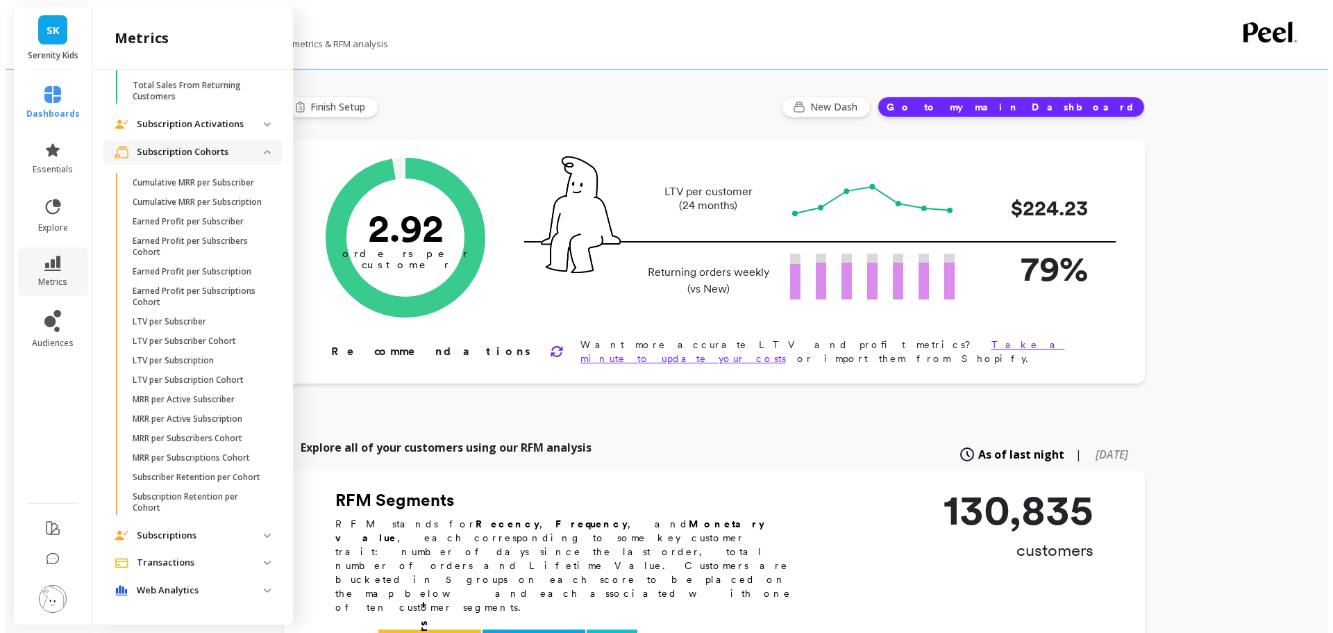
scroll to position [2959, 0]
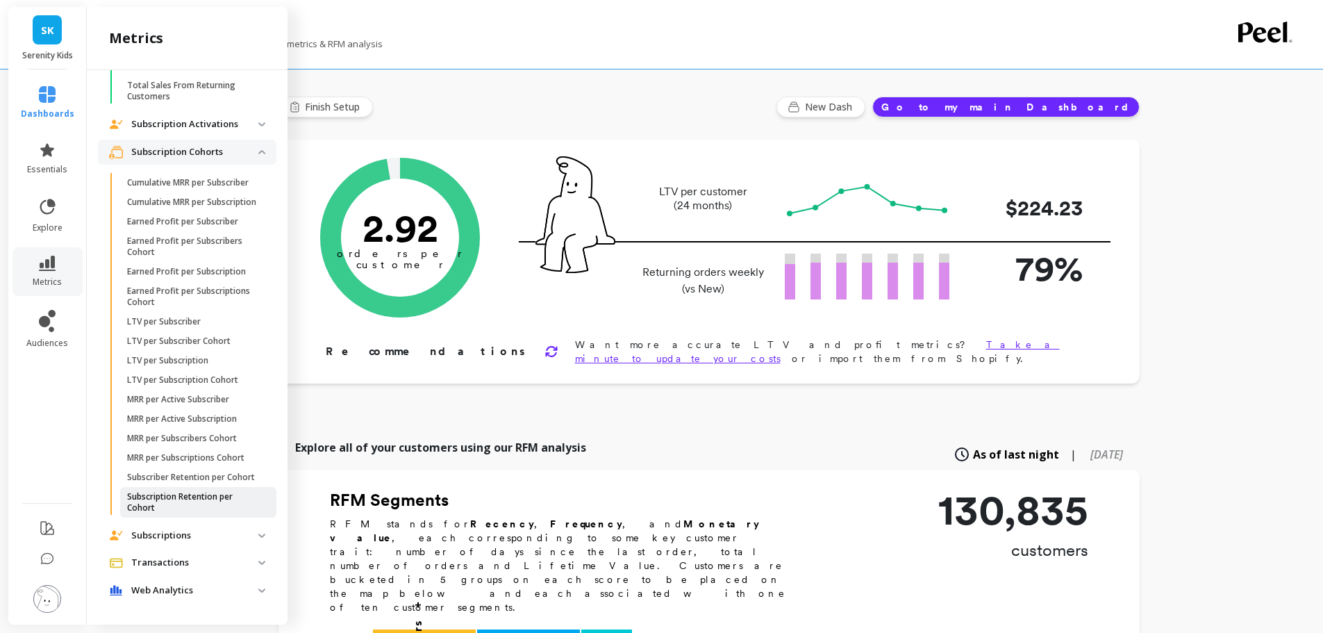
click at [149, 506] on p "Subscription Retention per Cohort" at bounding box center [193, 502] width 133 height 22
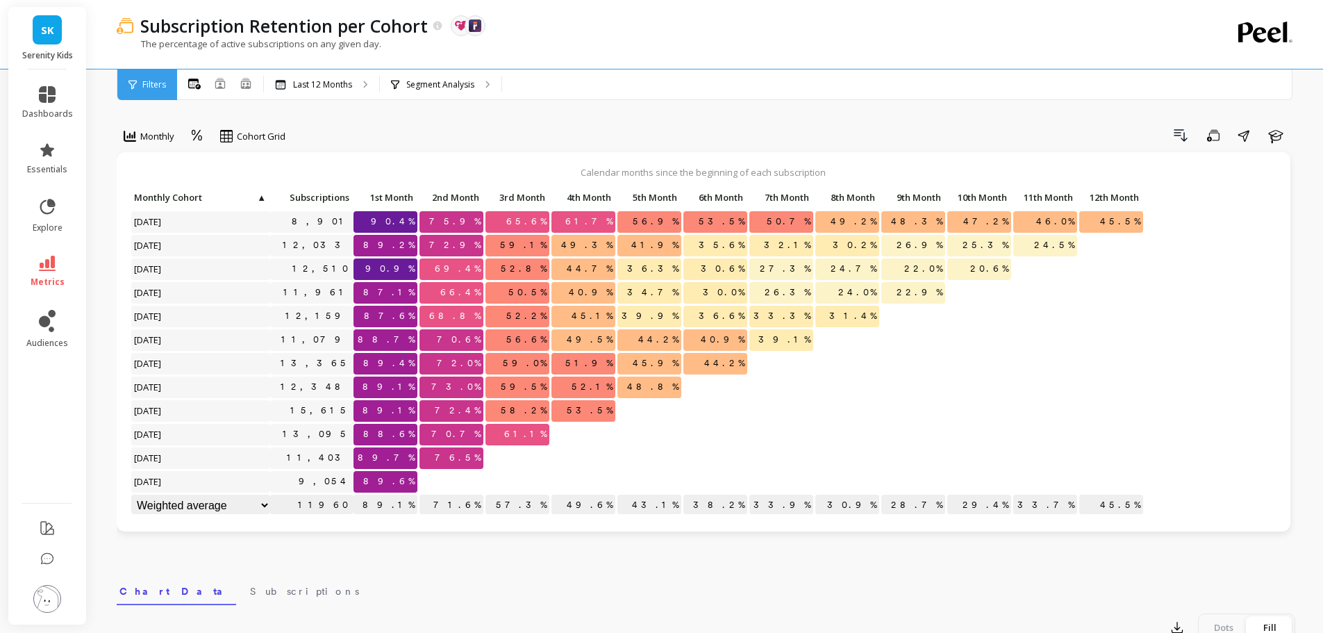
click at [44, 250] on li "metrics" at bounding box center [47, 271] width 67 height 49
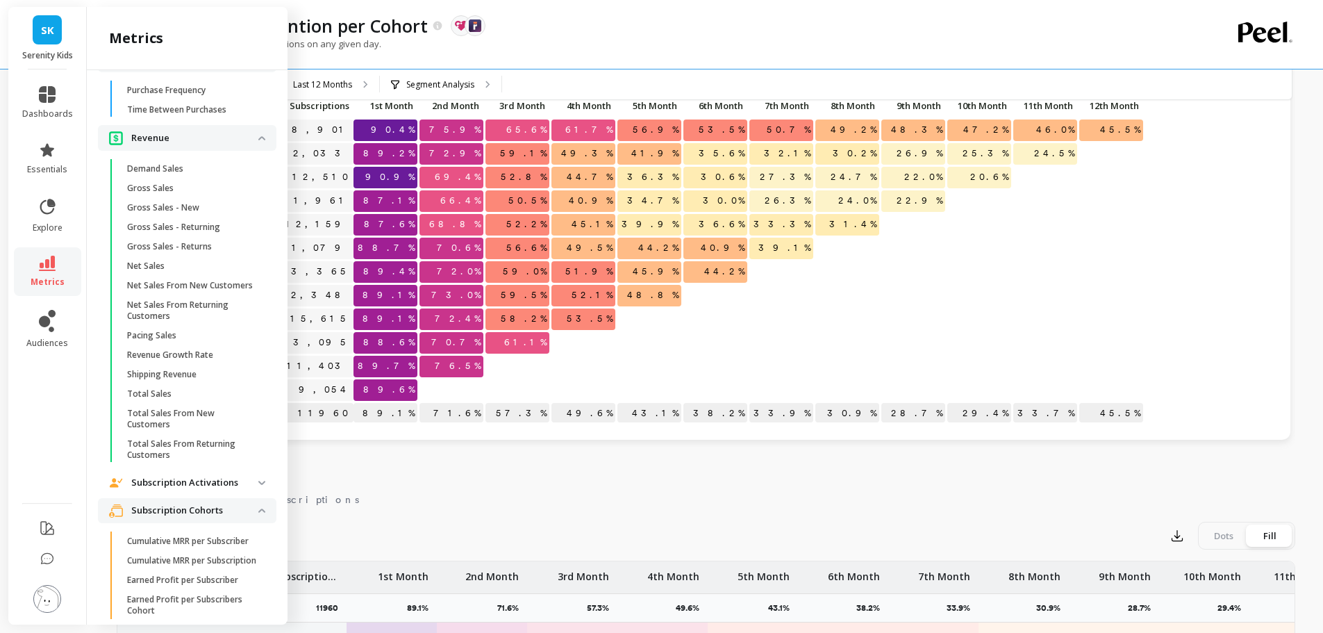
scroll to position [2499, 0]
click at [163, 194] on p "Gross Sales" at bounding box center [150, 188] width 47 height 11
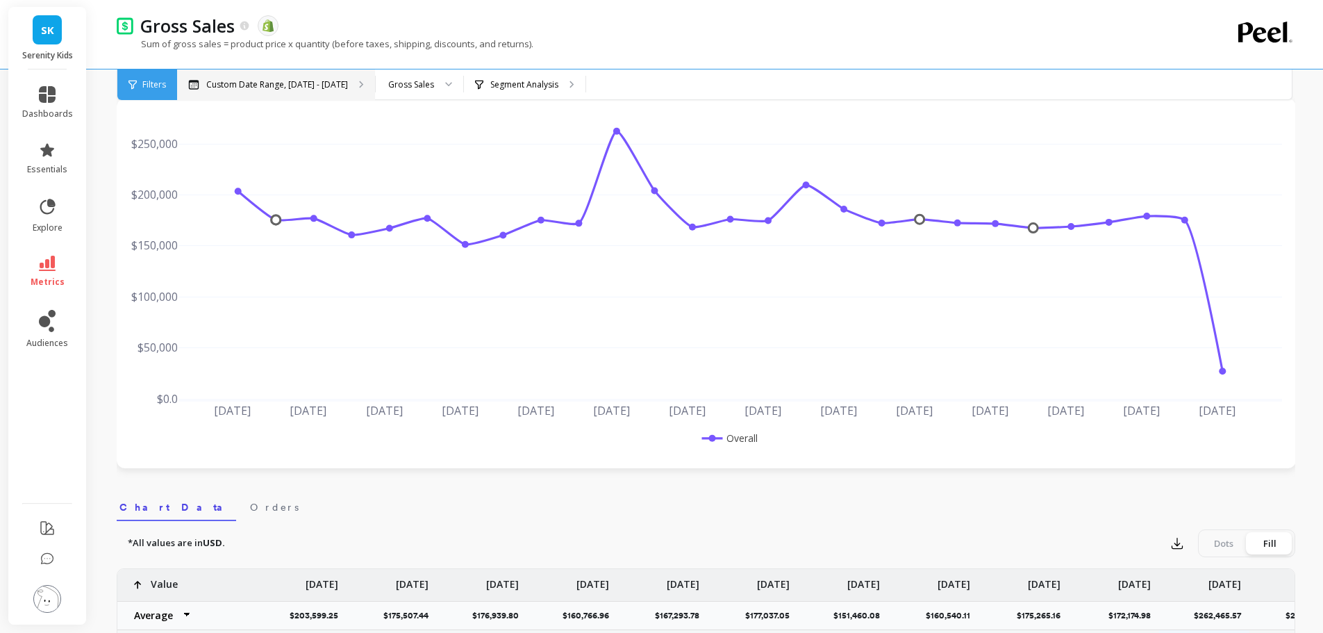
scroll to position [49, 0]
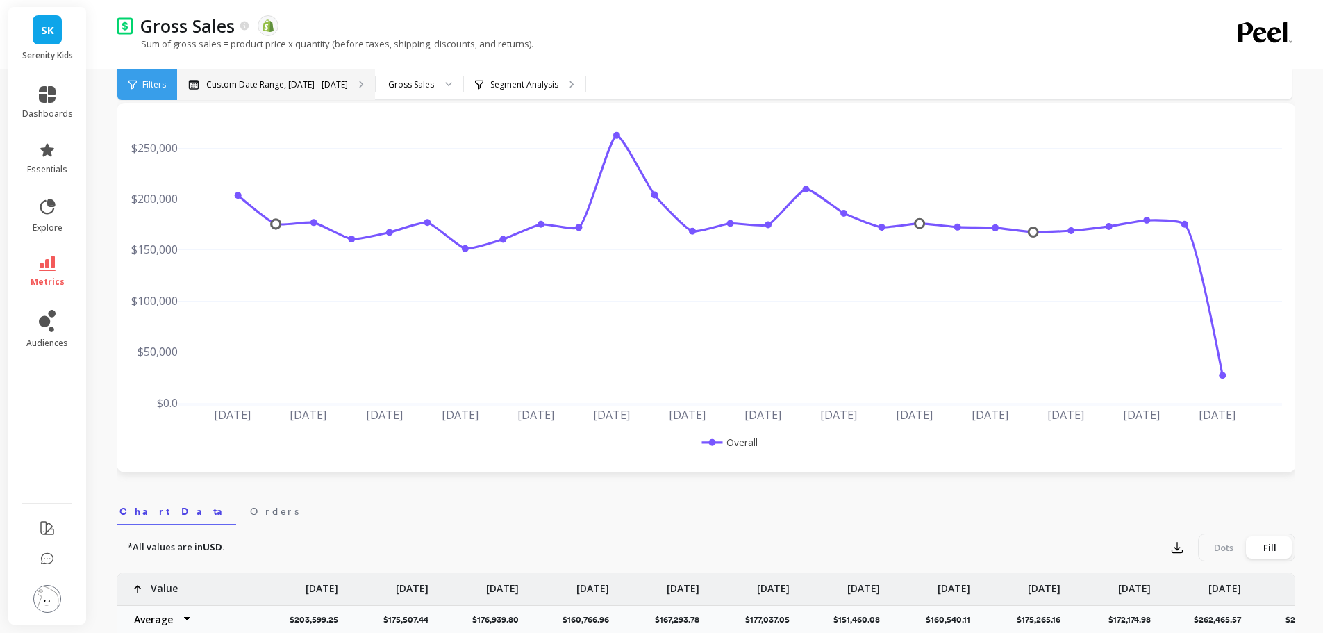
click at [298, 81] on p "Custom Date Range, [DATE] - [DATE]" at bounding box center [277, 84] width 142 height 11
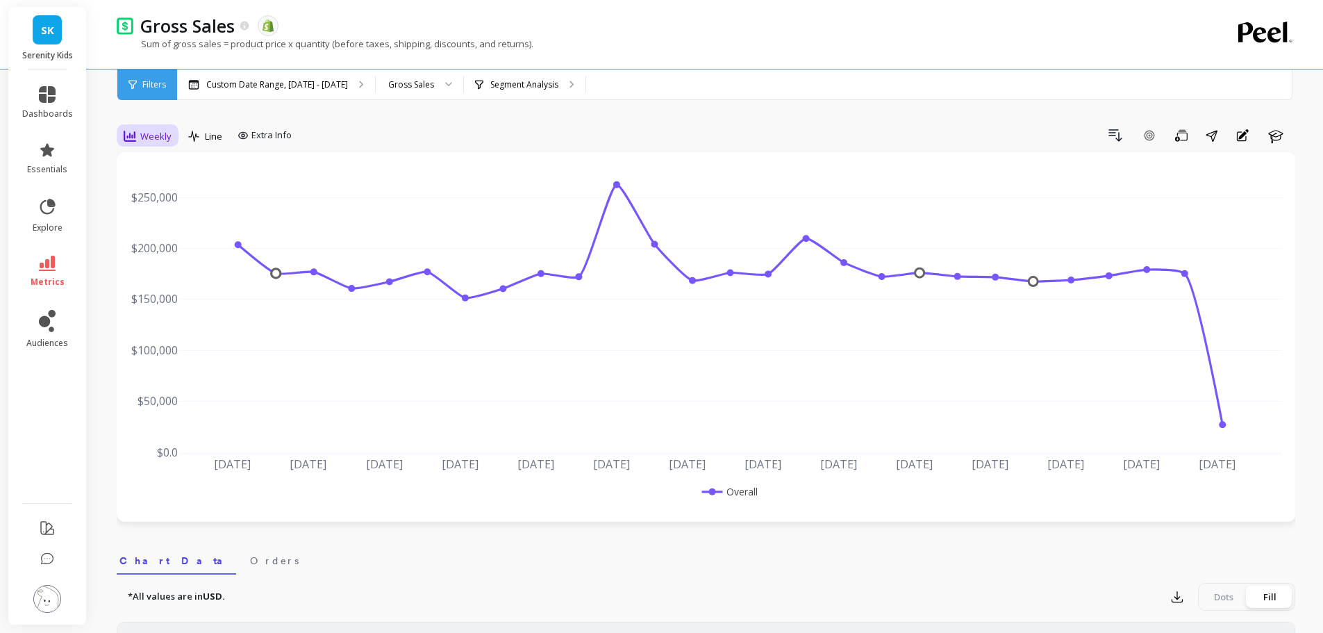
click at [154, 138] on span "Weekly" at bounding box center [155, 136] width 31 height 13
click at [164, 245] on div "Monthly" at bounding box center [167, 246] width 79 height 13
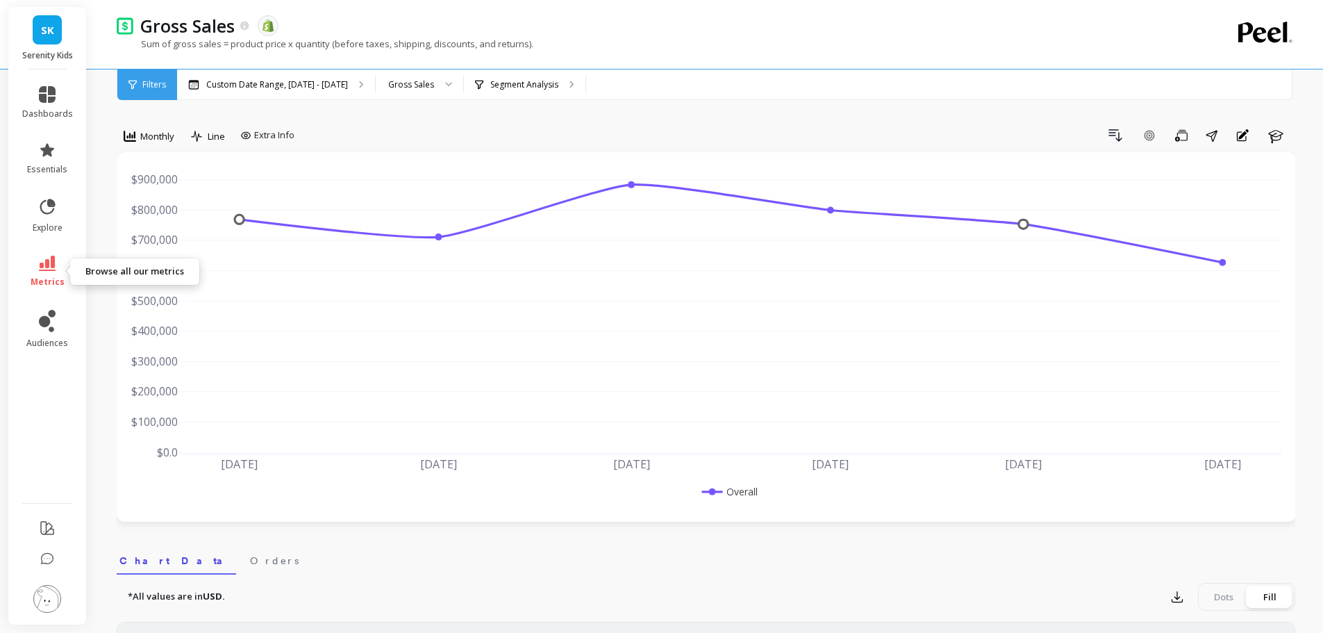
click at [53, 272] on link "metrics" at bounding box center [47, 272] width 51 height 32
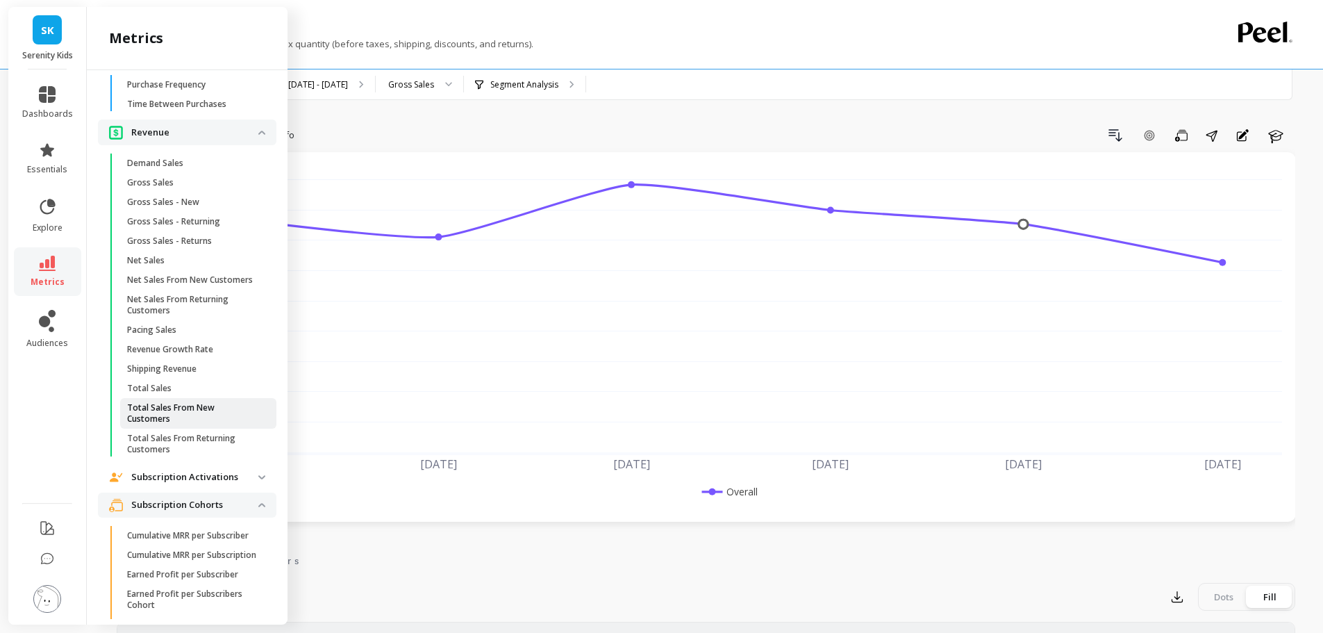
scroll to position [2505, 0]
click at [168, 271] on link "Net Sales" at bounding box center [198, 260] width 156 height 19
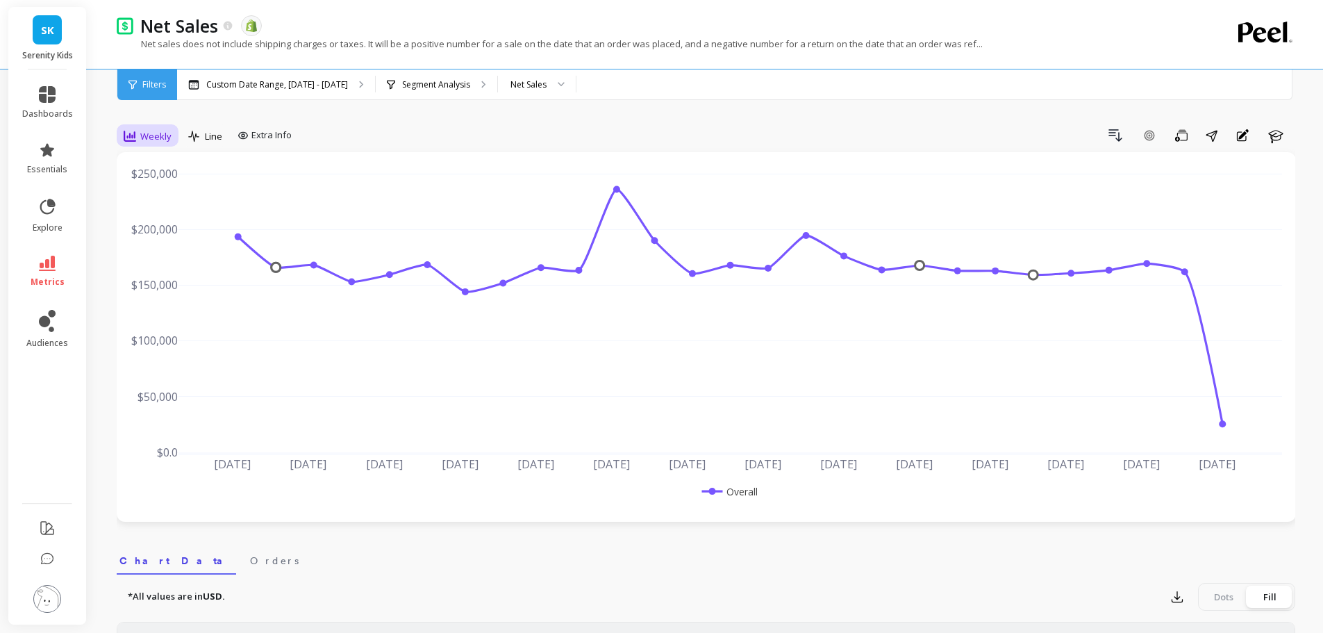
click at [147, 137] on span "Weekly" at bounding box center [155, 136] width 31 height 13
click at [160, 242] on div "Monthly" at bounding box center [167, 246] width 79 height 13
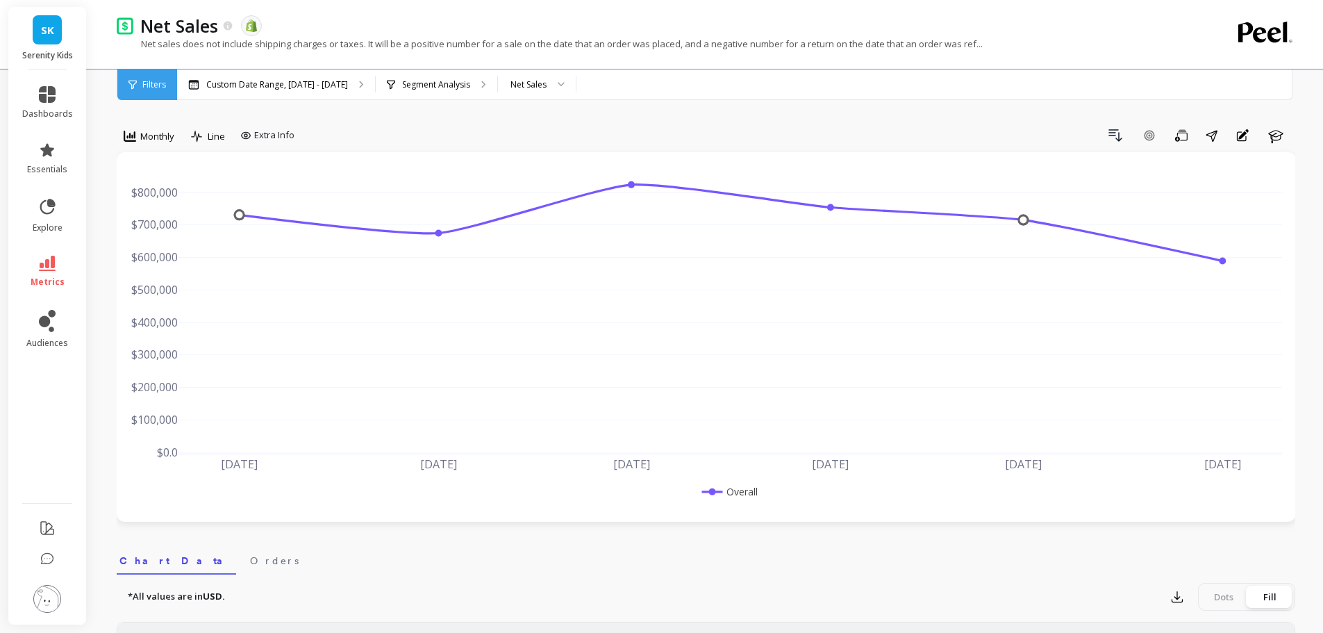
click at [42, 40] on link "SK" at bounding box center [47, 29] width 29 height 29
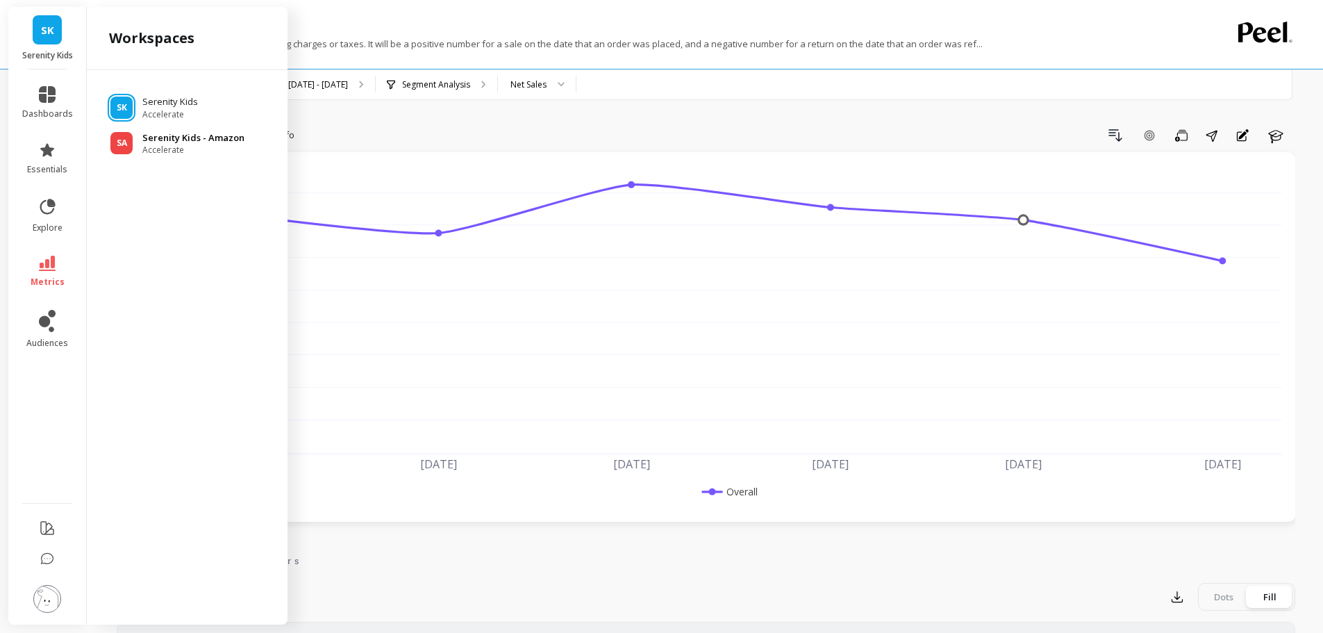
click at [157, 142] on p "Serenity Kids - Amazon" at bounding box center [193, 138] width 102 height 14
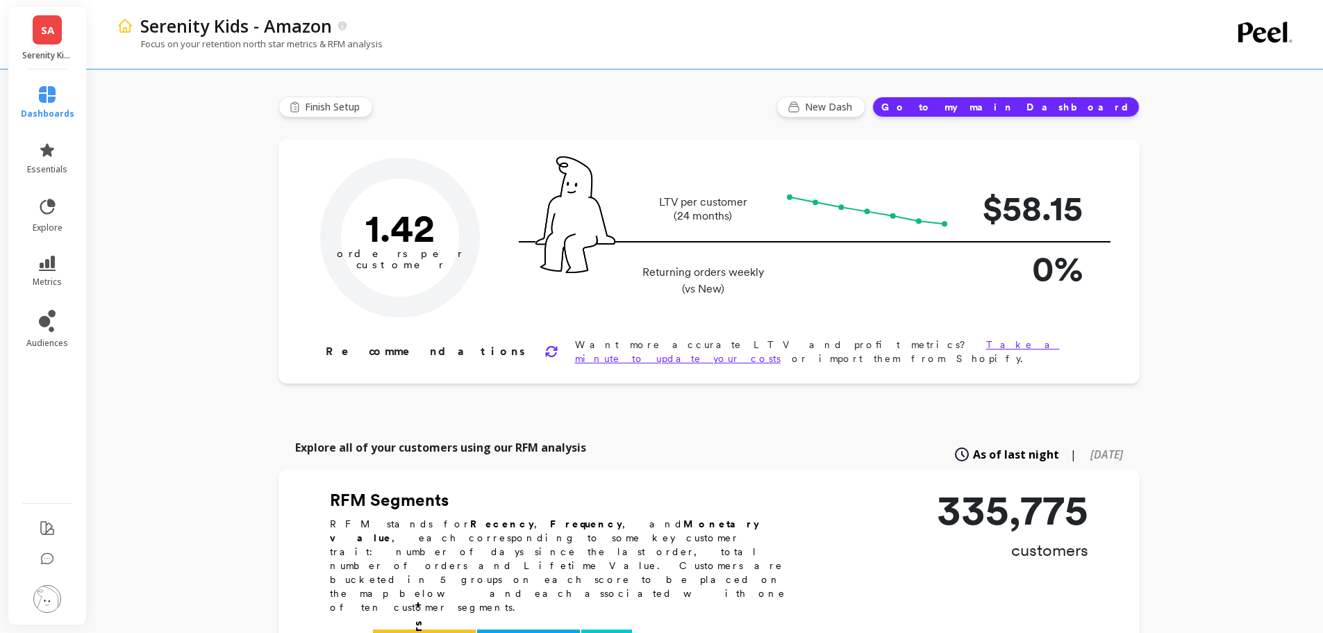
type input "Champions"
type input "19846"
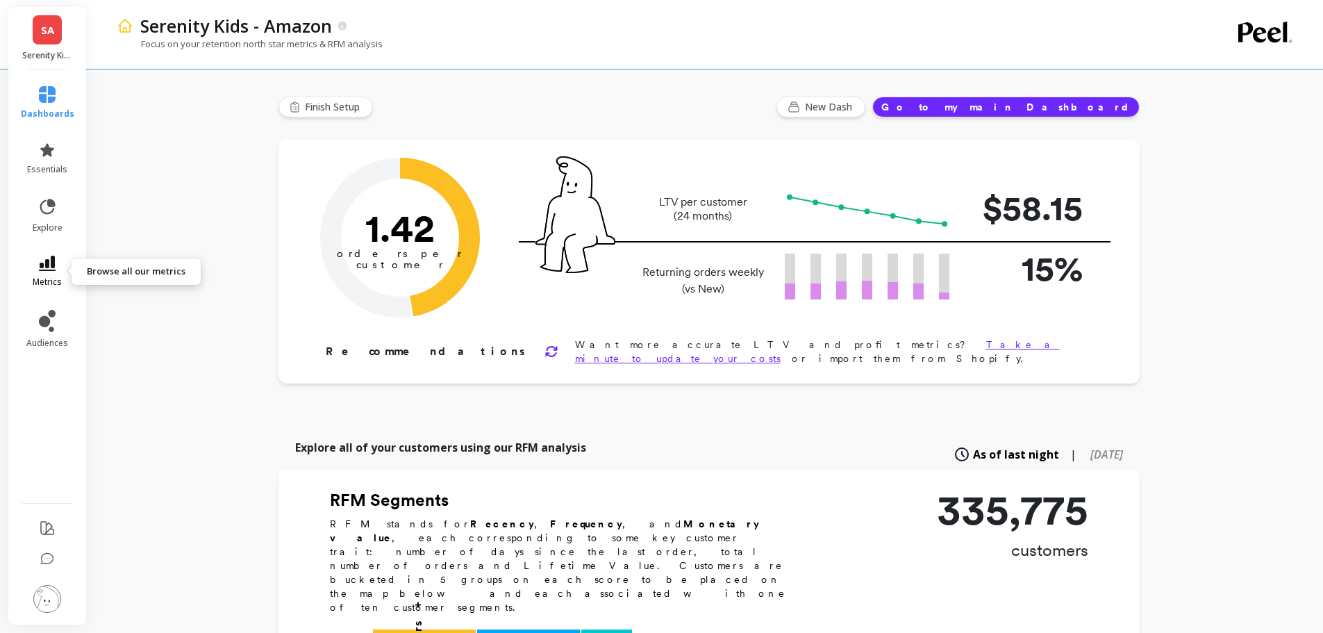
click at [58, 262] on link "metrics" at bounding box center [47, 272] width 53 height 32
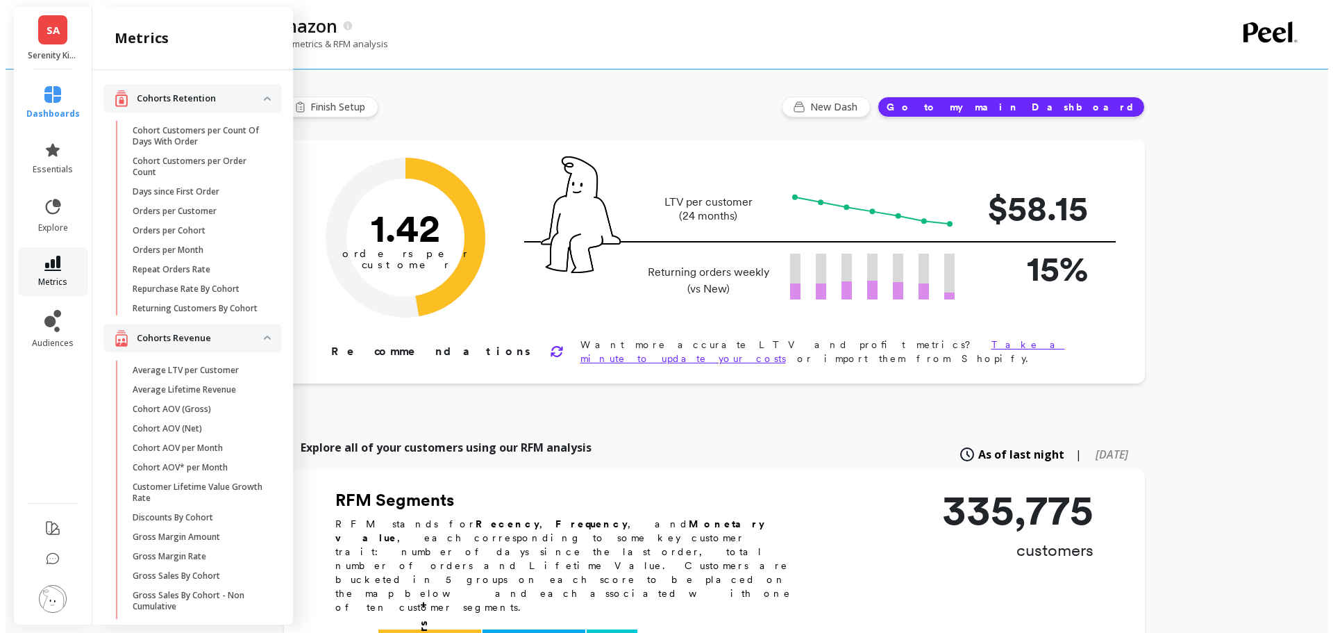
scroll to position [1811, 0]
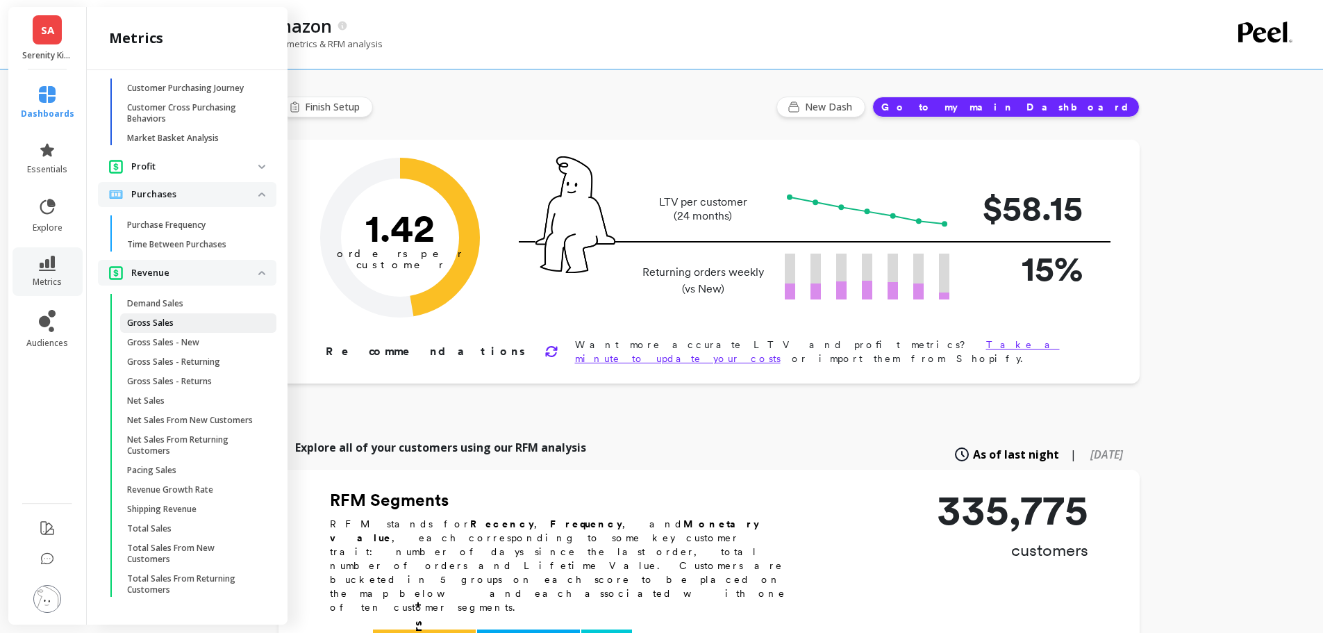
click at [178, 319] on link "Gross Sales" at bounding box center [198, 322] width 156 height 19
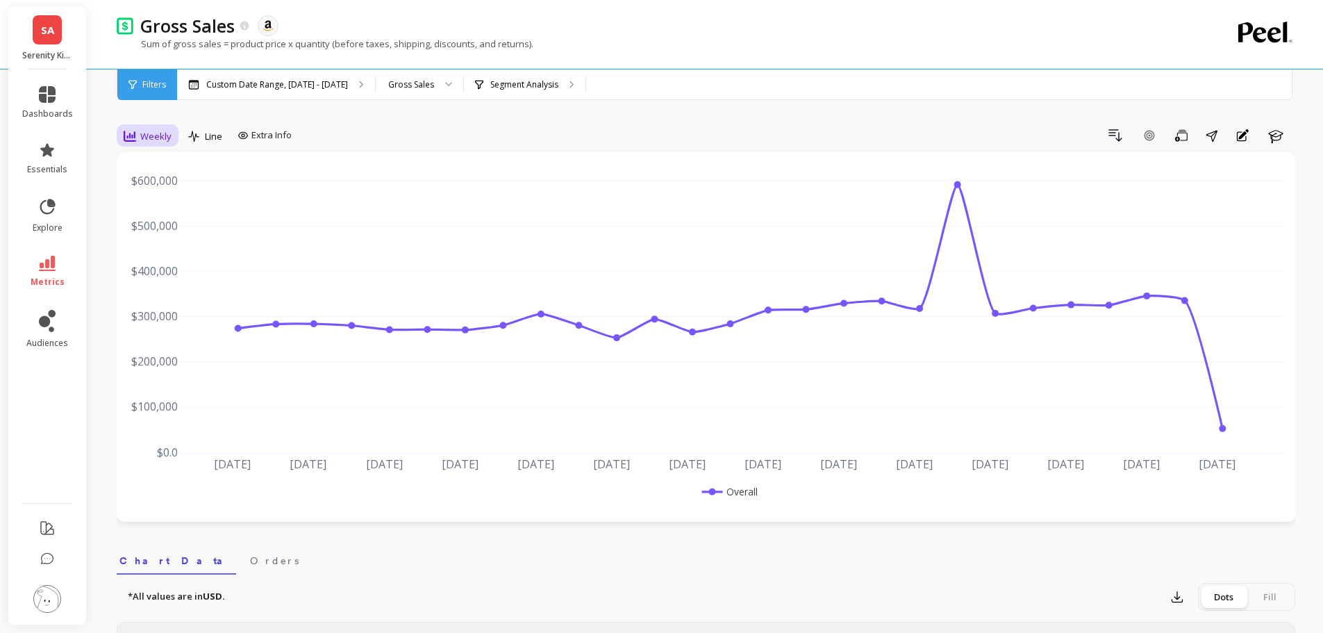
click at [154, 139] on span "Weekly" at bounding box center [155, 136] width 31 height 13
click at [151, 248] on div "Monthly" at bounding box center [167, 246] width 79 height 13
